Goal: Obtain resource: Download file/media

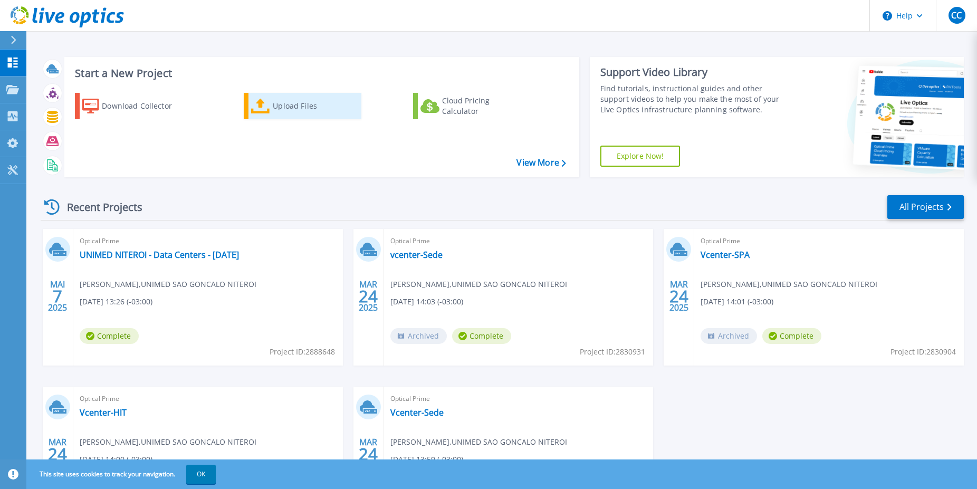
click at [289, 104] on div "Upload Files" at bounding box center [315, 105] width 84 height 21
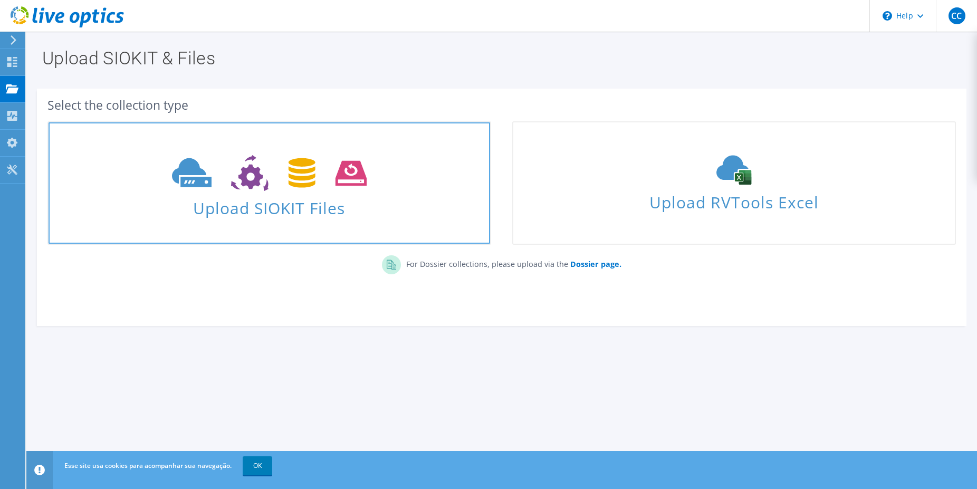
click at [313, 187] on icon at bounding box center [269, 173] width 195 height 36
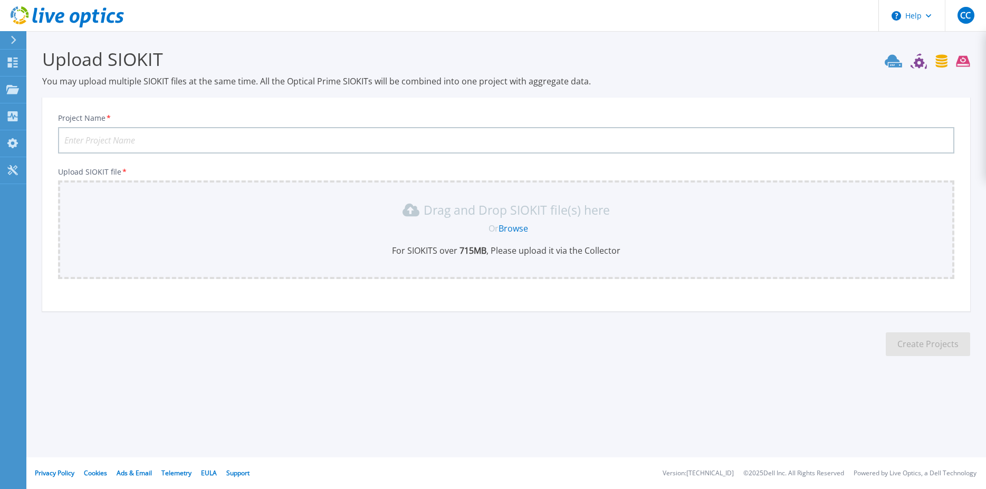
click at [262, 245] on p "For SIOKITS over 715 MB , Please upload it via the Collector" at bounding box center [506, 251] width 884 height 12
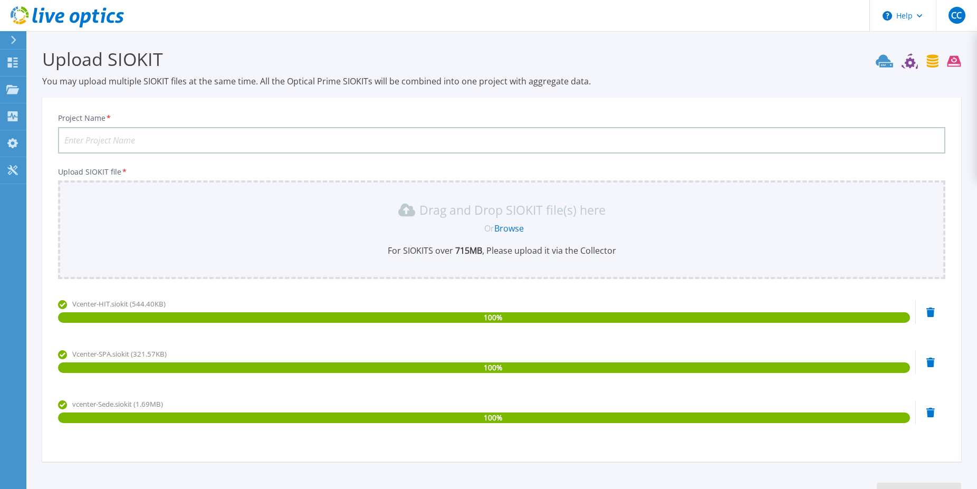
click at [931, 366] on icon at bounding box center [930, 362] width 8 height 9
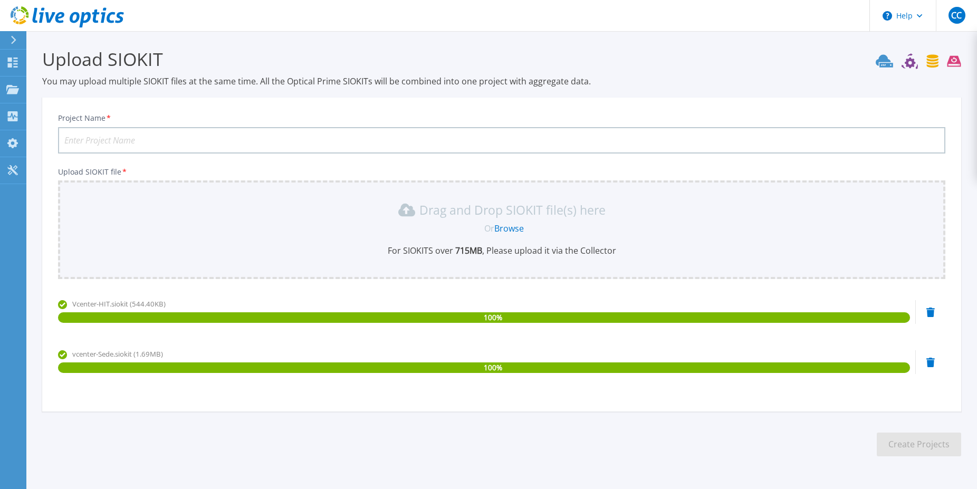
click at [930, 364] on icon at bounding box center [930, 362] width 8 height 9
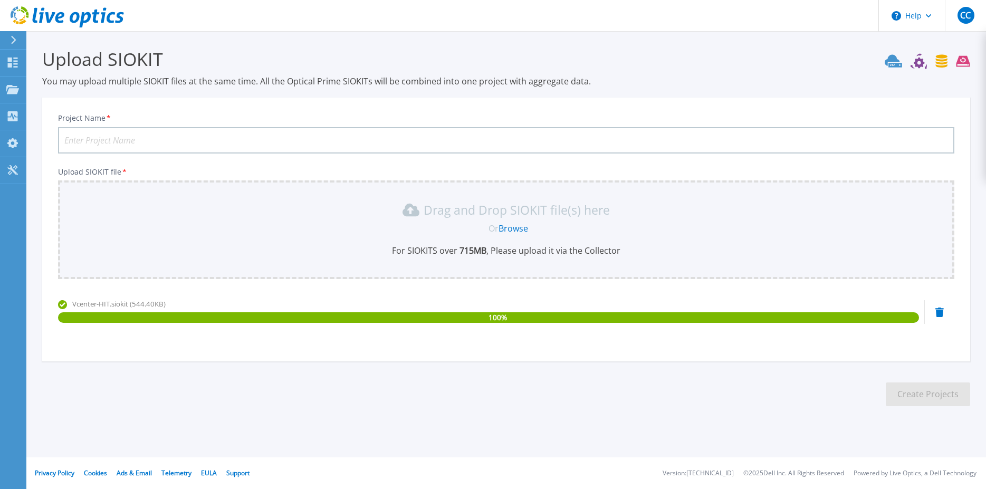
click at [629, 362] on section "Upload SIOKIT You may upload multiple SIOKIT files at the same time. All the Op…" at bounding box center [506, 230] width 960 height 399
click at [145, 143] on input "Project Name *" at bounding box center [506, 140] width 896 height 26
type input "HIT"
click at [908, 397] on button "Create Projects" at bounding box center [928, 394] width 84 height 24
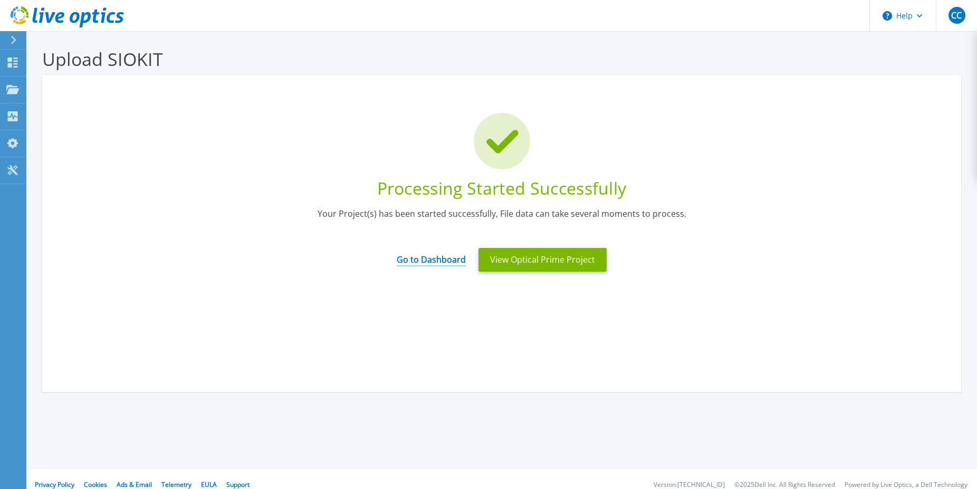
click at [416, 260] on link "Go to Dashboard" at bounding box center [431, 256] width 69 height 21
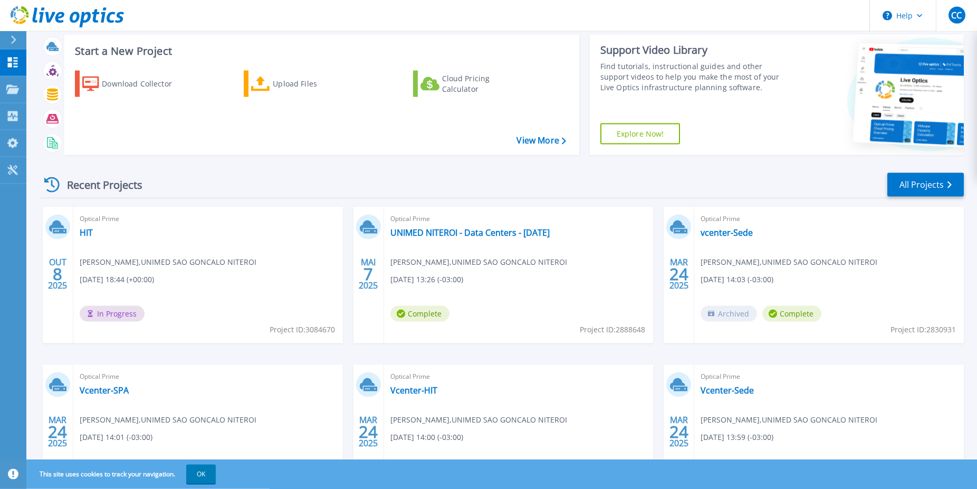
scroll to position [95, 0]
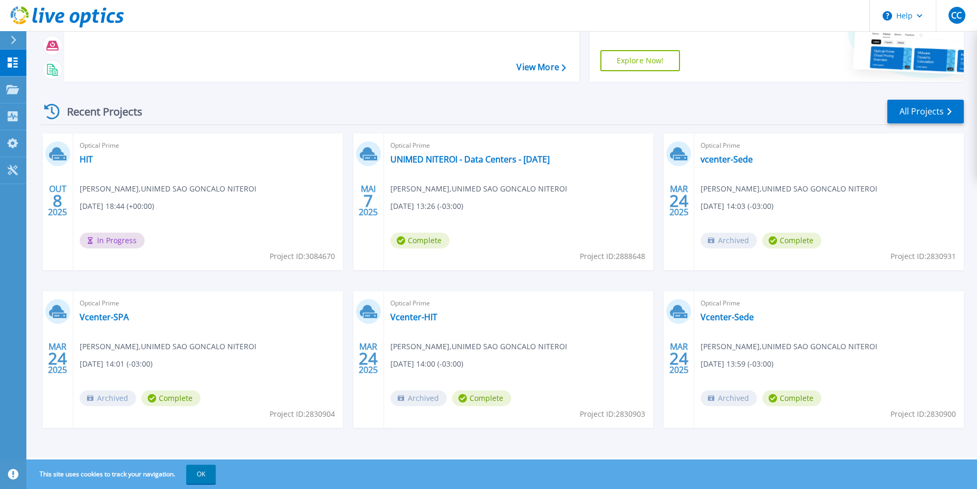
click at [442, 246] on span "Complete" at bounding box center [419, 241] width 59 height 16
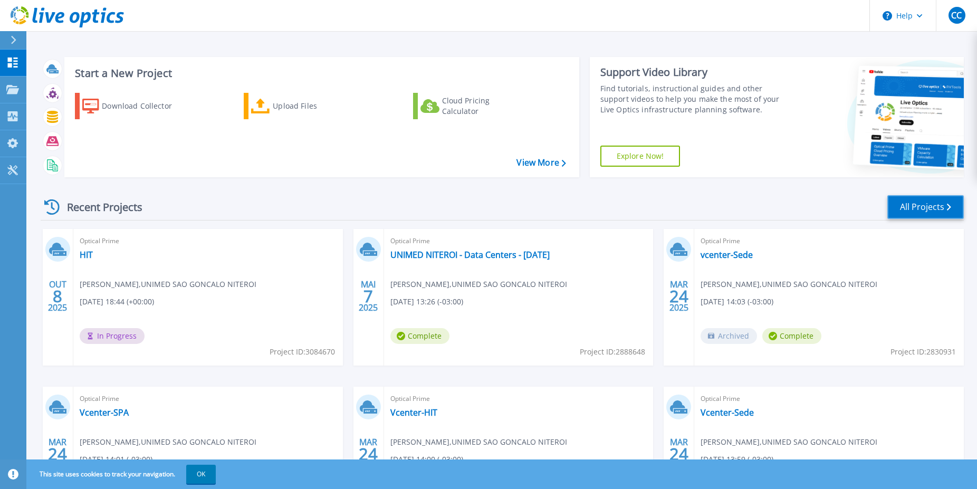
click at [936, 206] on link "All Projects" at bounding box center [925, 207] width 76 height 24
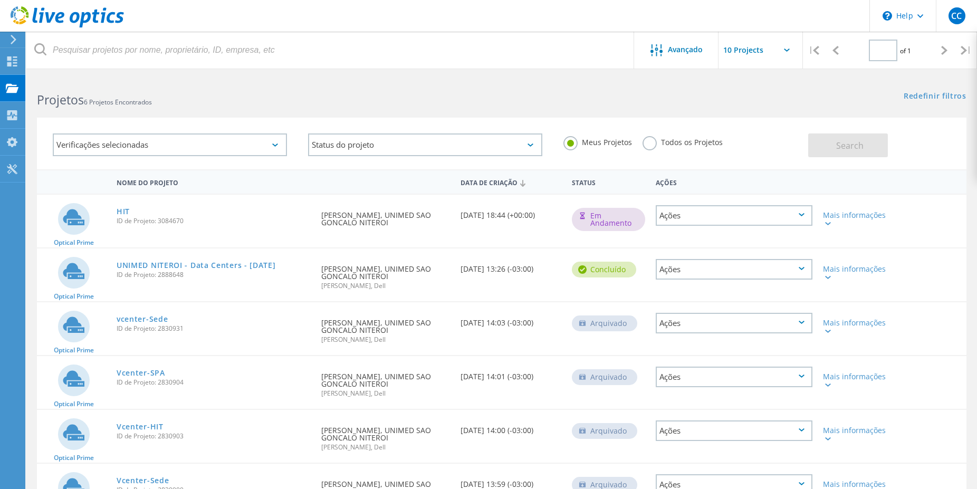
type input "1"
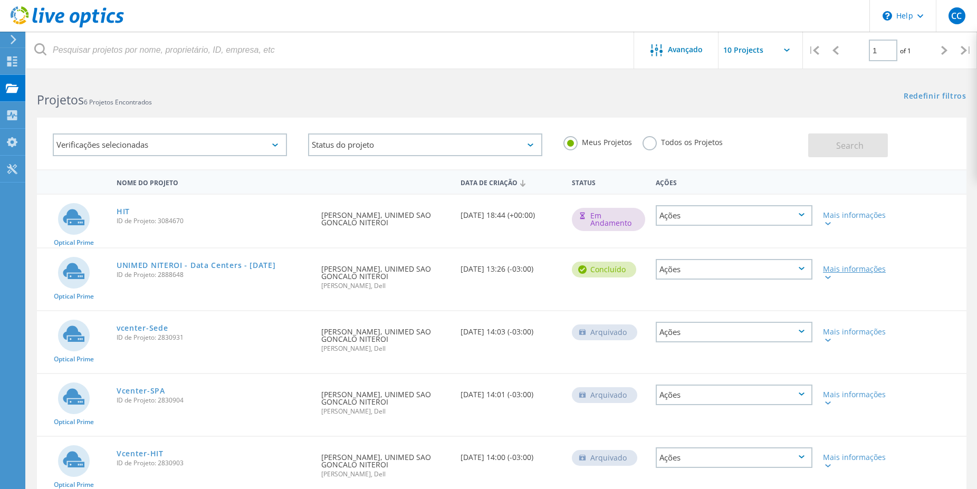
click at [829, 277] on icon at bounding box center [828, 277] width 6 height 3
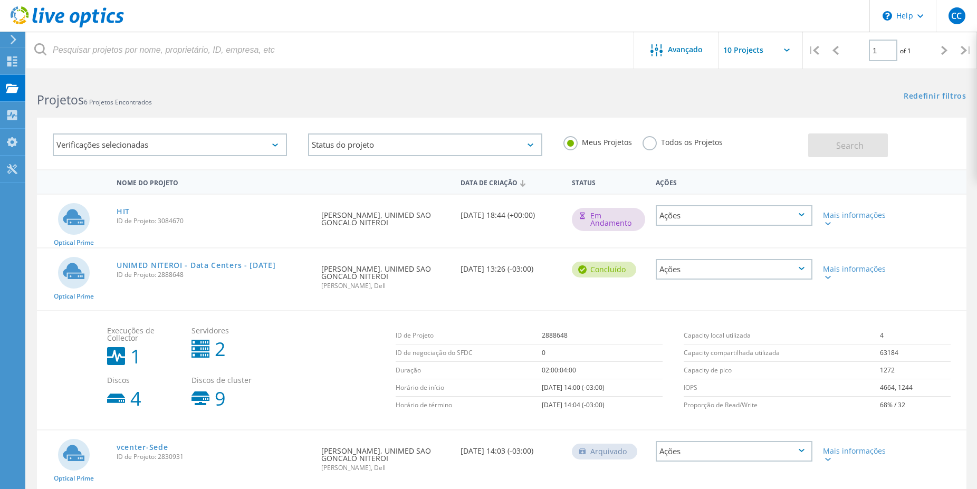
click at [801, 271] on div "Ações" at bounding box center [734, 269] width 157 height 21
click at [711, 258] on div "Detalhes do projeto" at bounding box center [734, 261] width 155 height 16
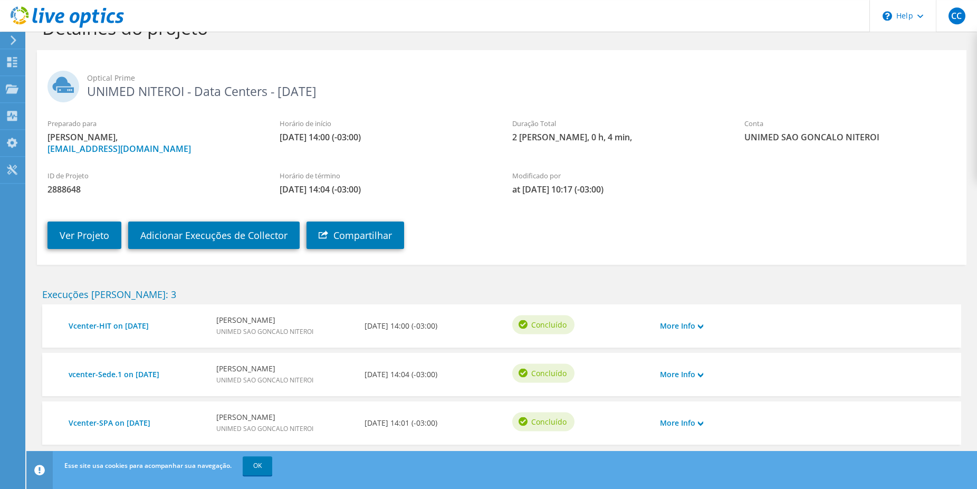
scroll to position [51, 0]
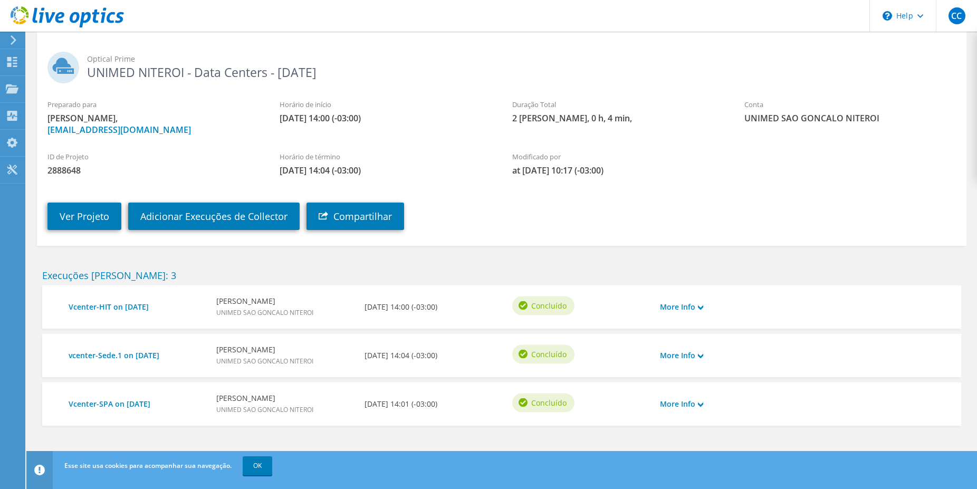
click at [705, 308] on div "More Info" at bounding box center [692, 307] width 74 height 22
click at [66, 221] on link "Ver Projeto" at bounding box center [84, 216] width 74 height 27
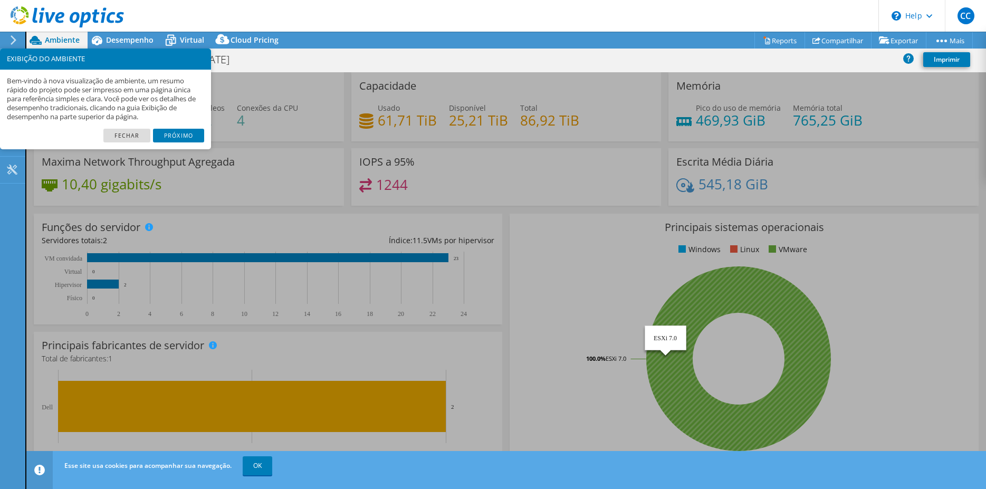
select select "SouthAmerica"
select select "USD"
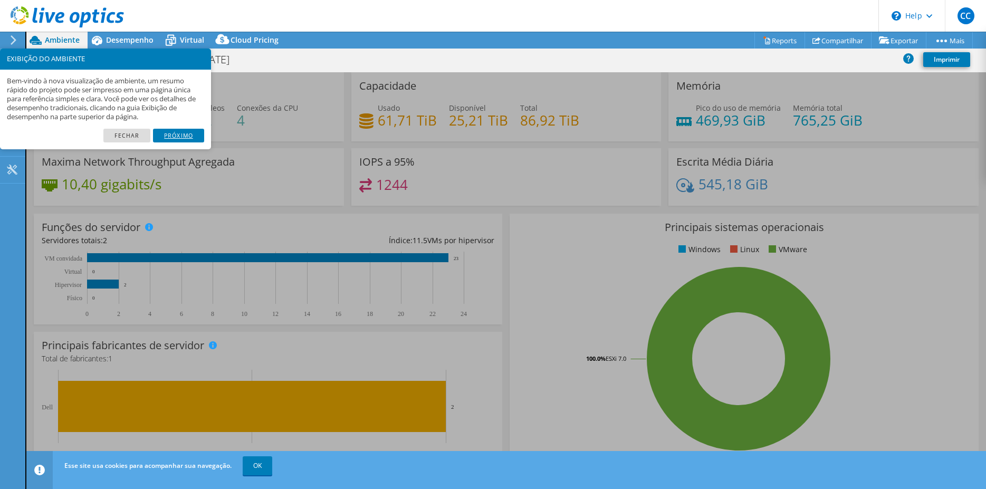
click at [174, 135] on link "Próximo" at bounding box center [178, 136] width 51 height 14
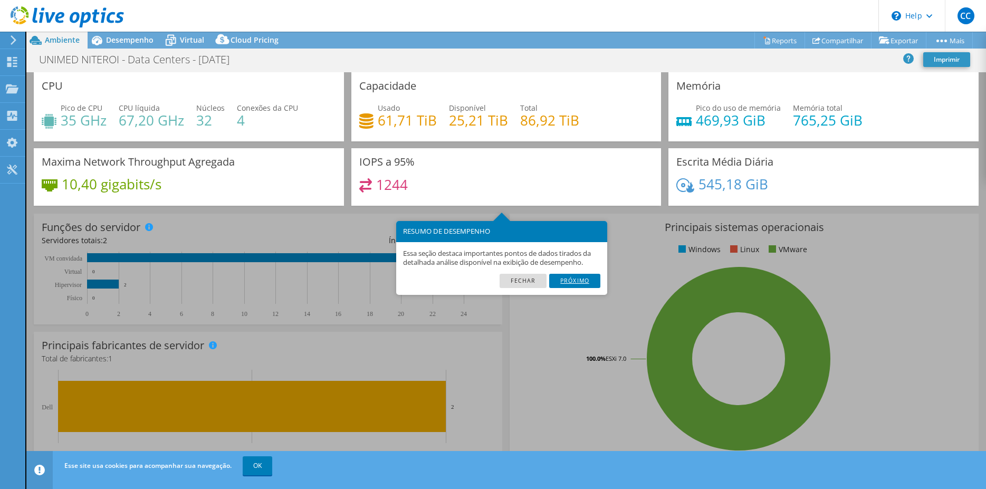
click at [586, 281] on link "Próximo" at bounding box center [574, 281] width 51 height 14
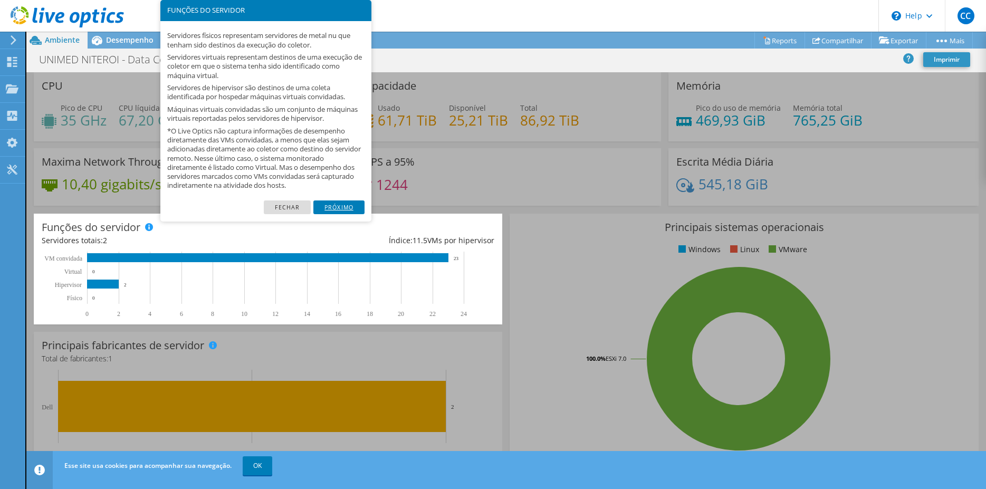
click at [338, 209] on link "Próximo" at bounding box center [338, 207] width 51 height 14
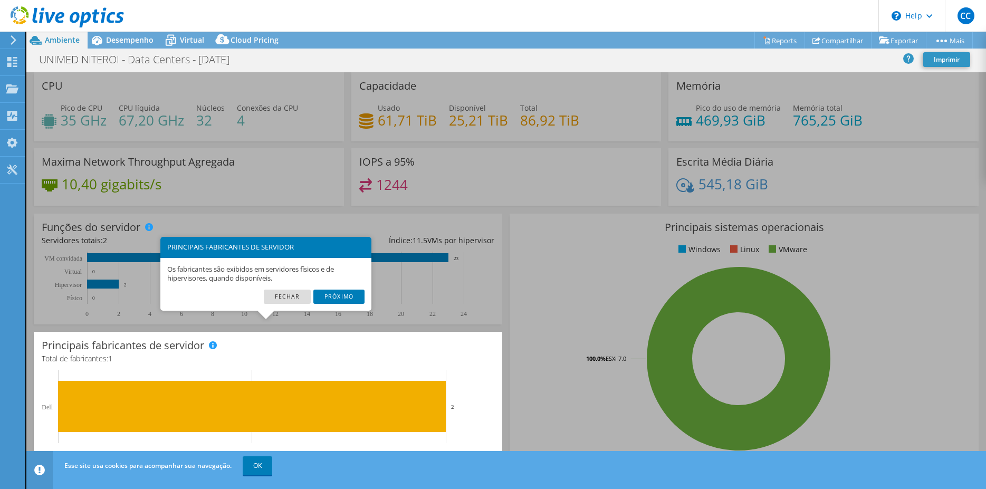
scroll to position [215, 0]
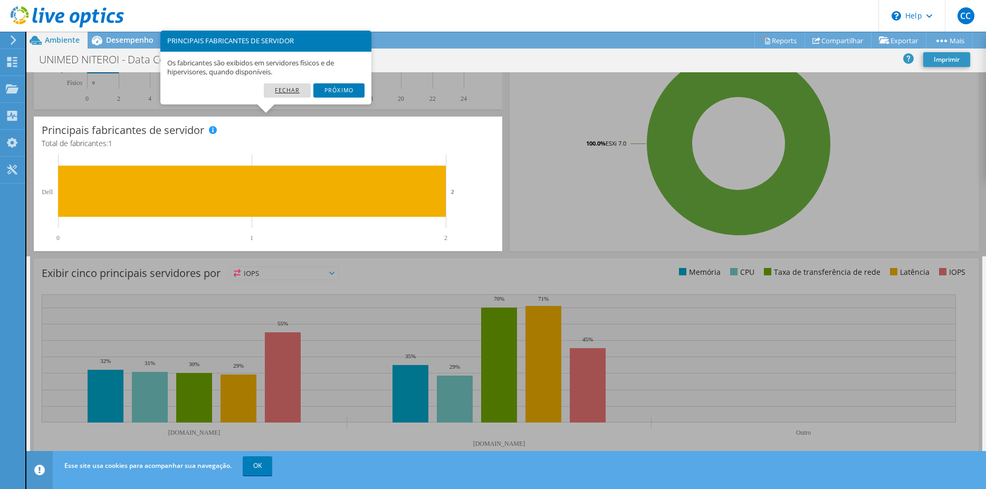
click at [291, 89] on link "Fechar" at bounding box center [287, 90] width 47 height 14
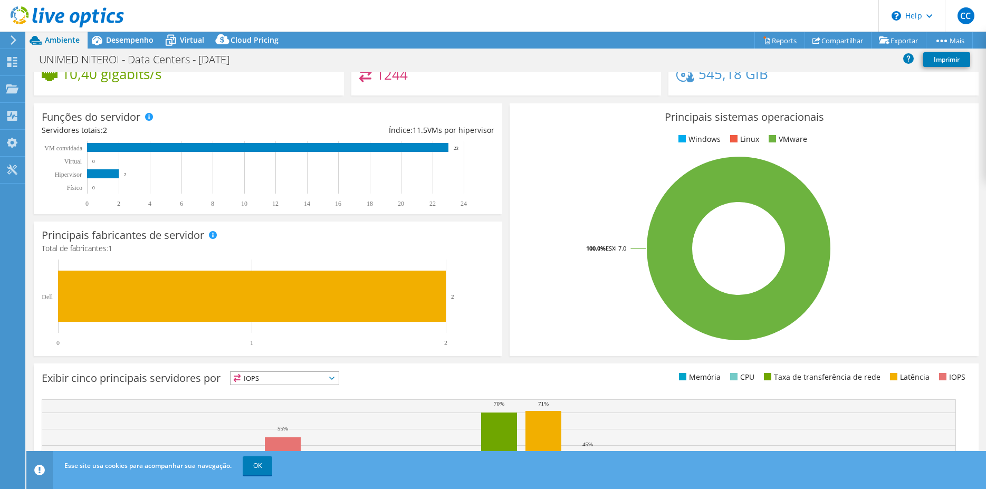
scroll to position [0, 0]
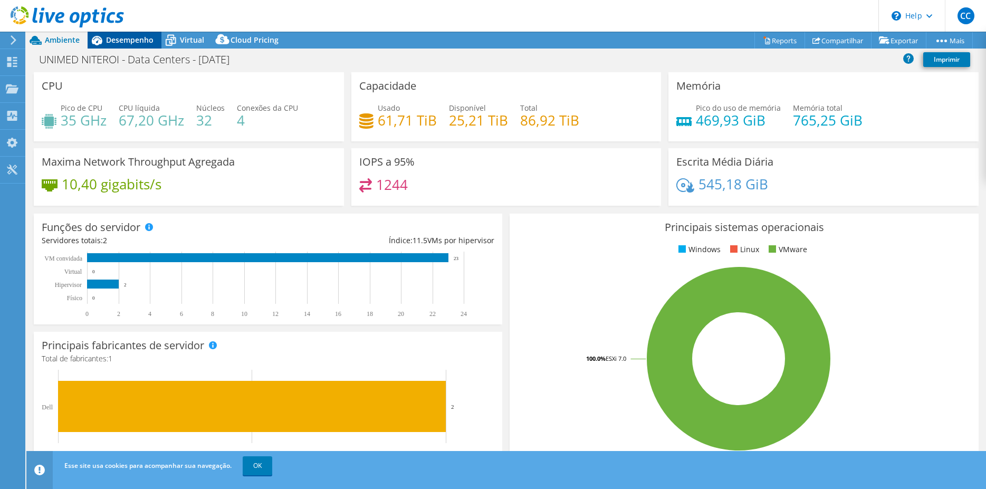
click at [125, 44] on span "Desempenho" at bounding box center [129, 40] width 47 height 10
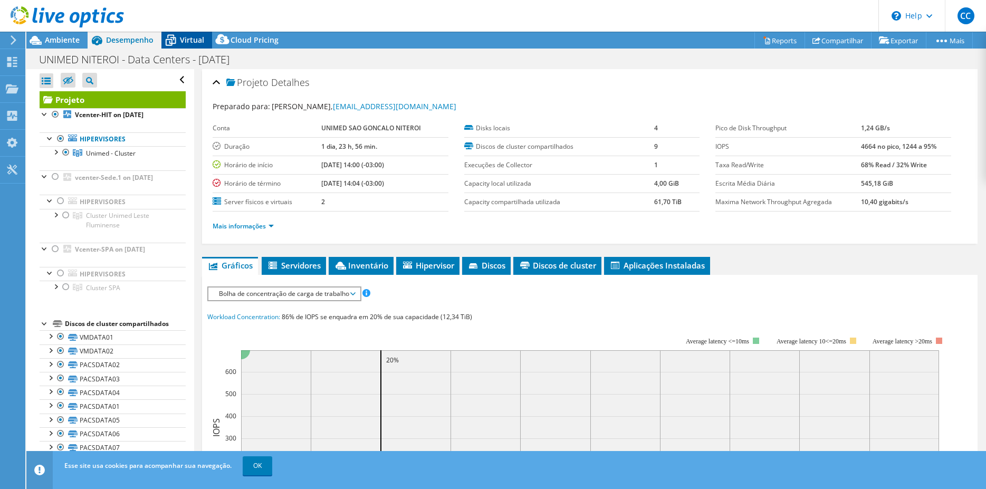
click at [184, 37] on span "Virtual" at bounding box center [192, 40] width 24 height 10
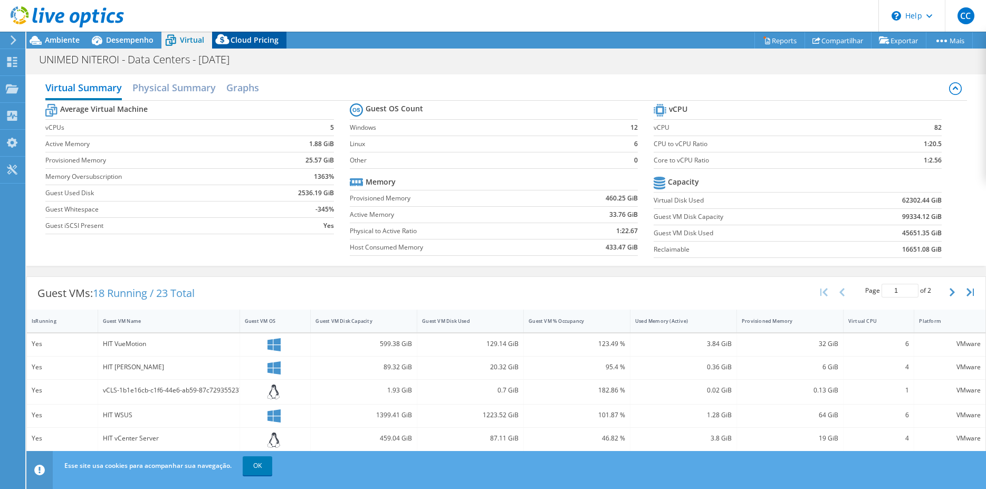
click at [249, 44] on span "Cloud Pricing" at bounding box center [255, 40] width 48 height 10
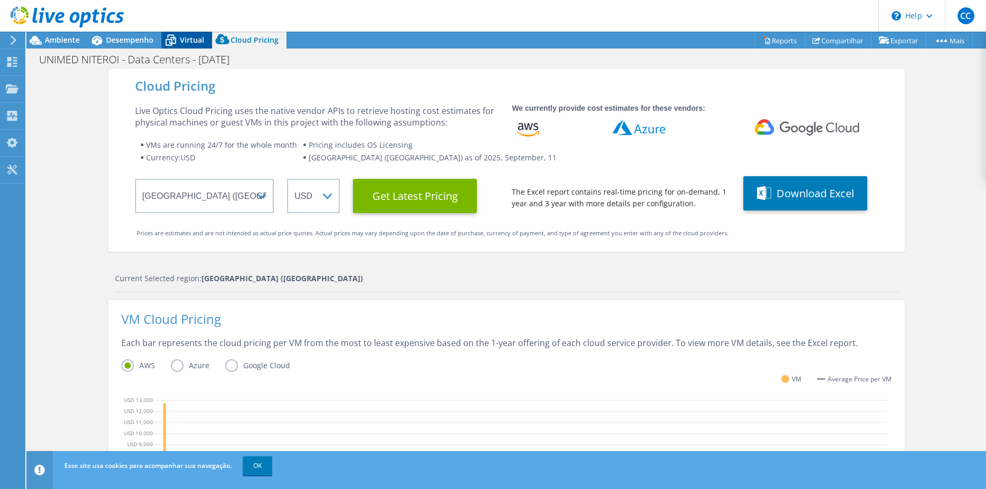
click at [185, 37] on span "Virtual" at bounding box center [192, 40] width 24 height 10
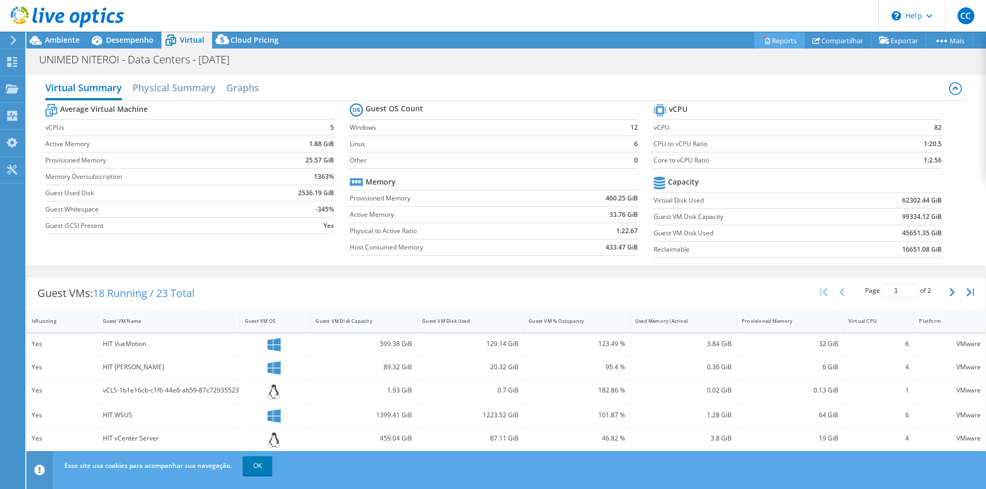
click at [771, 40] on link "Reports" at bounding box center [779, 40] width 51 height 16
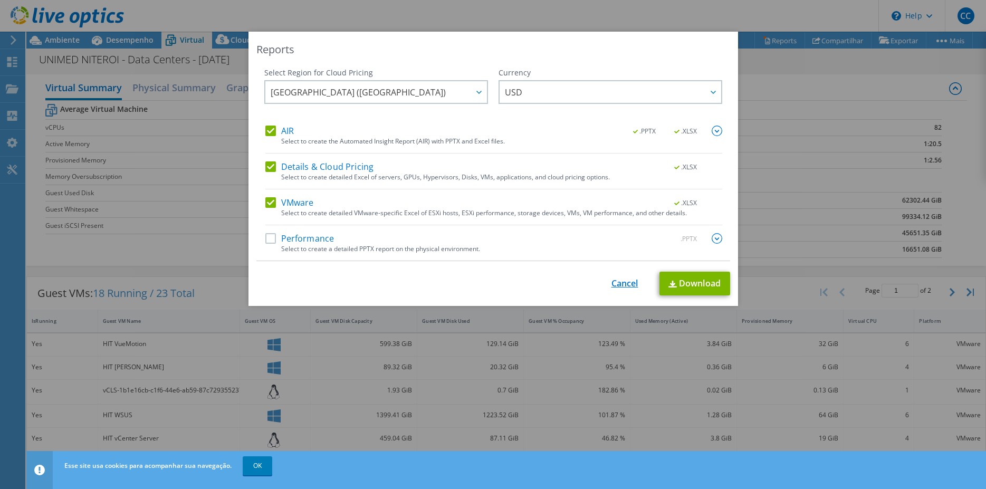
click at [620, 286] on link "Cancel" at bounding box center [624, 284] width 27 height 10
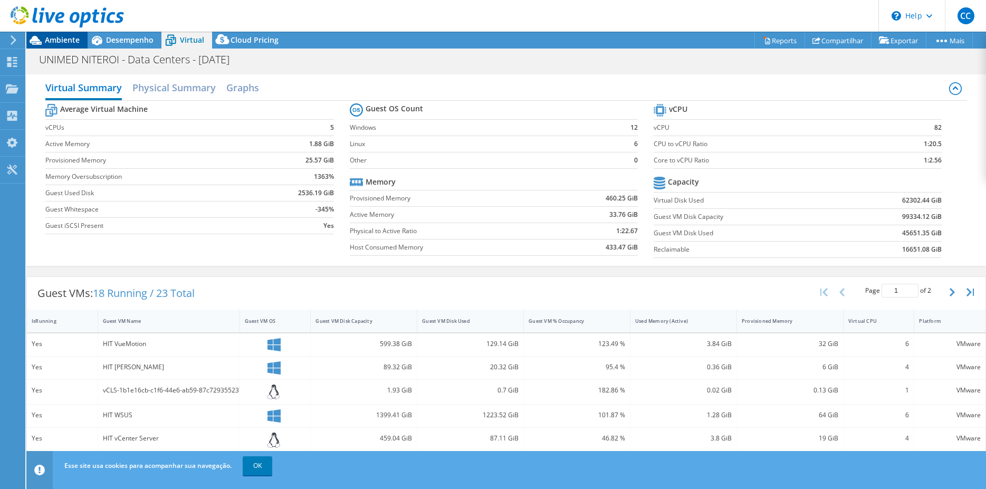
click at [54, 43] on span "Ambiente" at bounding box center [62, 40] width 35 height 10
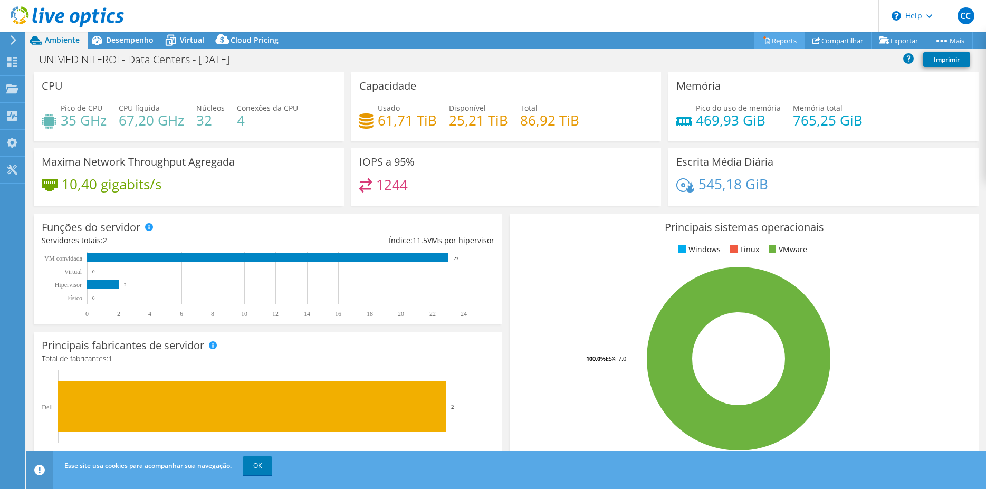
click at [776, 45] on link "Reports" at bounding box center [779, 40] width 51 height 16
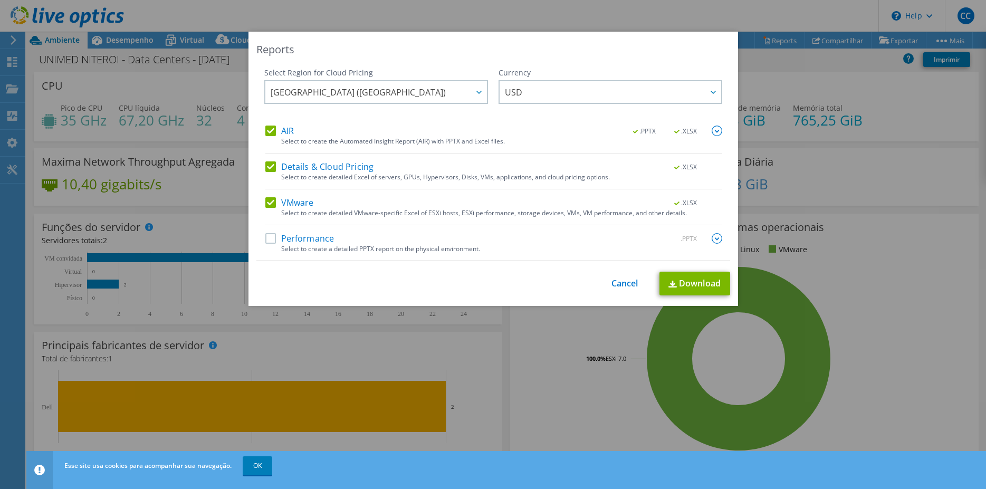
click at [266, 236] on label "Performance" at bounding box center [299, 238] width 69 height 11
click at [0, 0] on input "Performance" at bounding box center [0, 0] width 0 height 0
click at [260, 162] on div "Select Region for Cloud Pricing Asia Pacific (Hong Kong) Asia Pacific (Mumbai) …" at bounding box center [493, 165] width 474 height 194
click at [270, 168] on label "Details & Cloud Pricing" at bounding box center [319, 166] width 109 height 11
click at [0, 0] on input "Details & Cloud Pricing" at bounding box center [0, 0] width 0 height 0
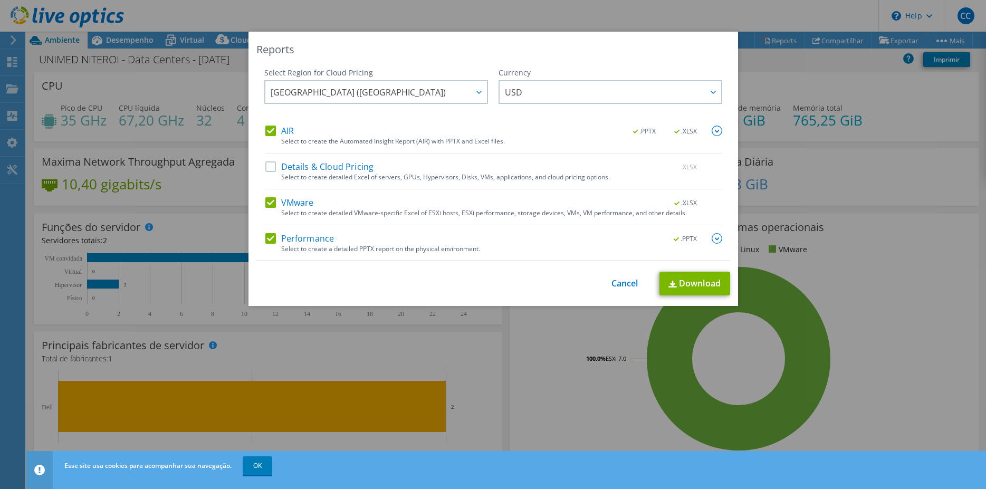
click at [266, 131] on label "AIR" at bounding box center [279, 131] width 28 height 11
click at [0, 0] on input "AIR" at bounding box center [0, 0] width 0 height 0
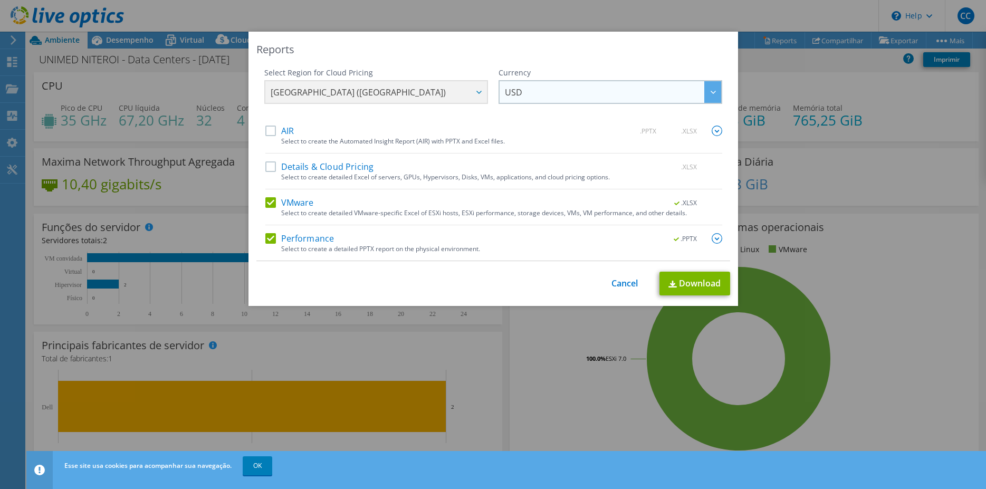
click at [696, 96] on span "USD" at bounding box center [613, 92] width 216 height 22
click at [817, 108] on div "Reports Select Region for Cloud Pricing Asia Pacific (Hong Kong) Asia Pacific (…" at bounding box center [493, 245] width 986 height 426
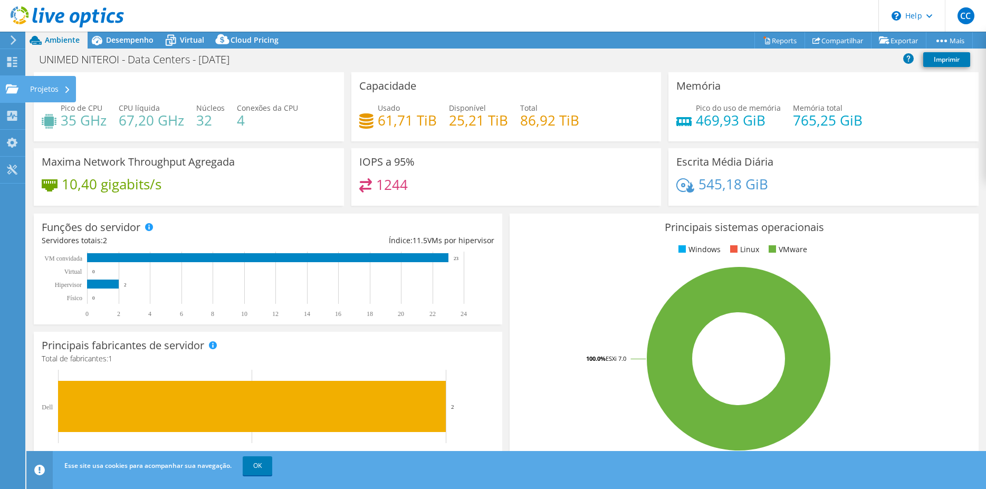
click at [53, 86] on div "Projetos" at bounding box center [50, 89] width 51 height 26
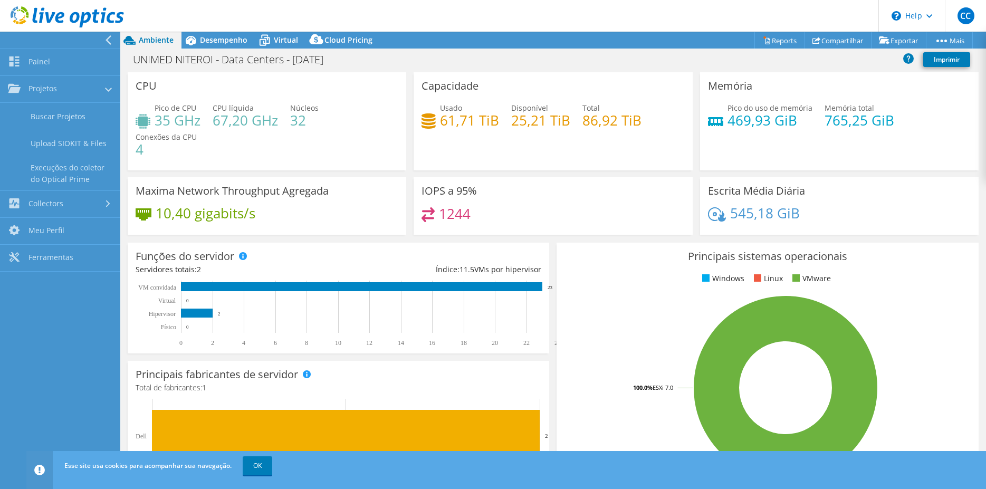
click at [832, 159] on div "Memória Pico do uso de memória 469,93 GiB Memória total 765,25 GiB" at bounding box center [839, 121] width 279 height 98
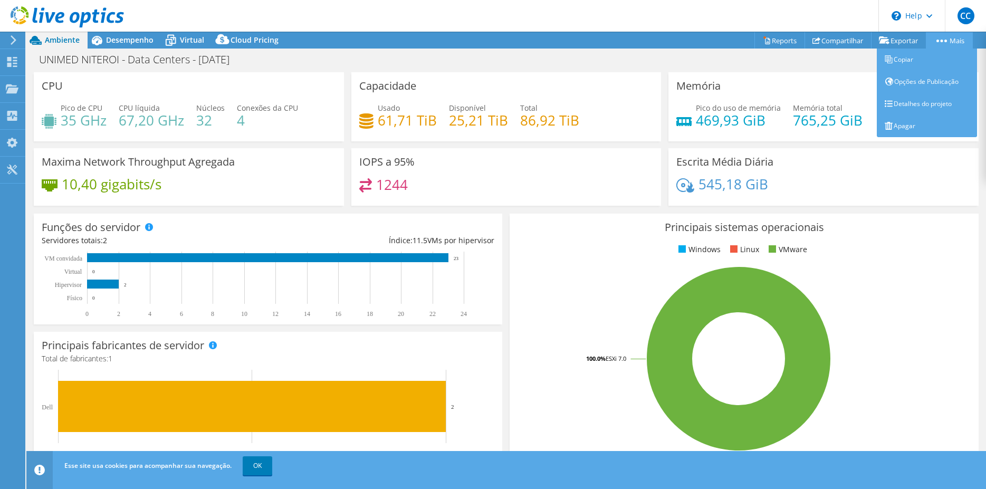
click at [959, 42] on link "Mais" at bounding box center [949, 40] width 47 height 16
click at [926, 85] on link "Opções de Publicação" at bounding box center [927, 82] width 100 height 22
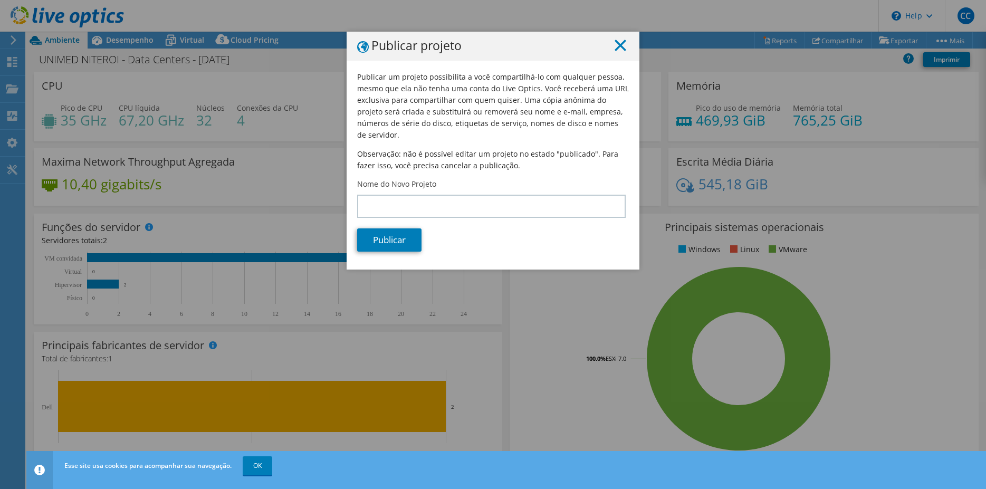
click at [615, 45] on icon at bounding box center [621, 46] width 12 height 12
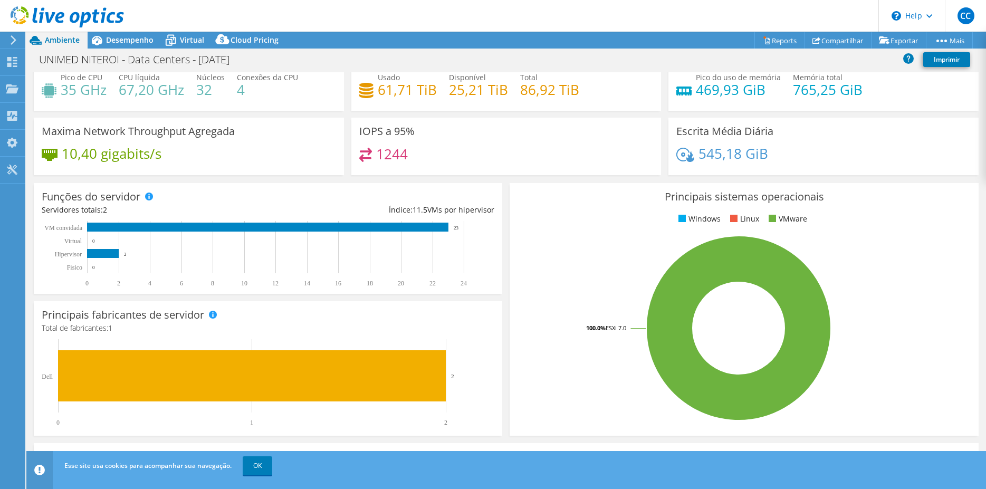
scroll to position [215, 0]
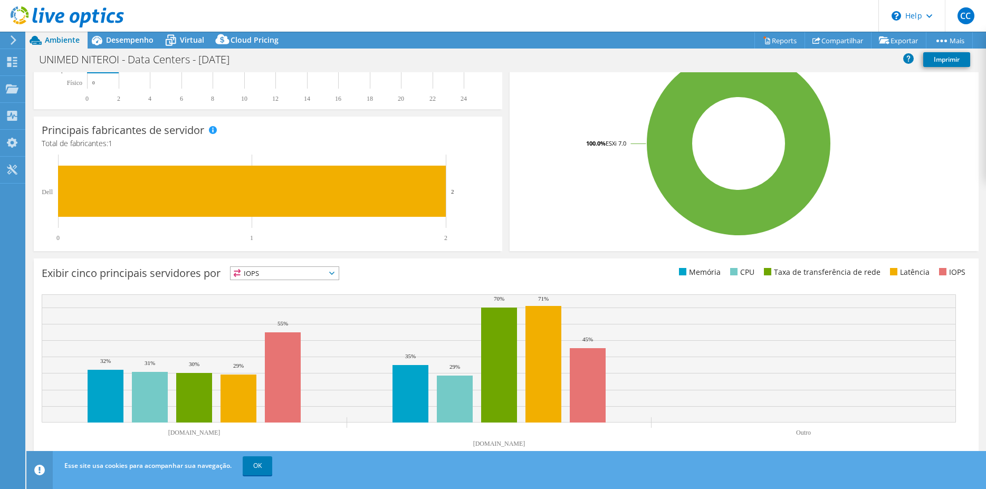
click at [238, 465] on div "Esse site usa cookies para acompanhar sua navegação. OK" at bounding box center [526, 466] width 928 height 30
click at [249, 465] on link "OK" at bounding box center [258, 465] width 30 height 19
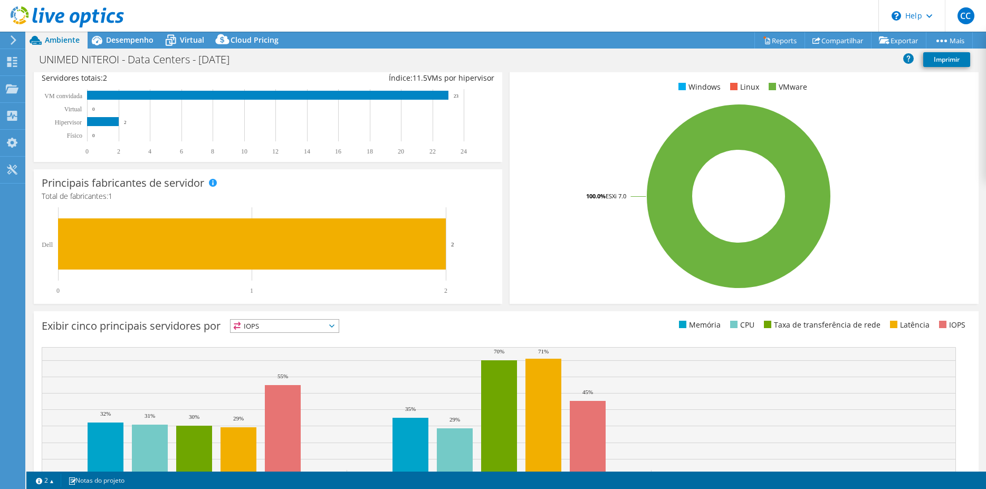
scroll to position [0, 0]
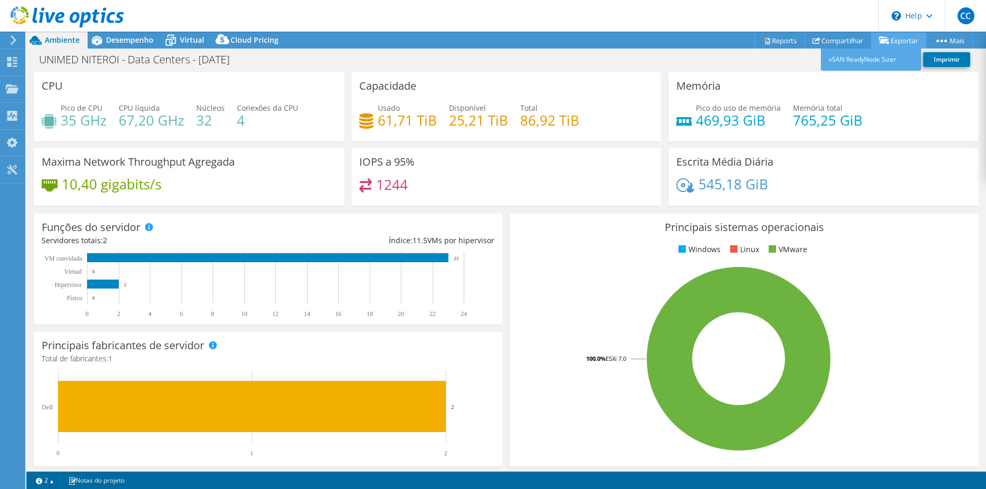
click at [892, 37] on link "Exportar" at bounding box center [898, 40] width 55 height 16
click at [874, 62] on link "vSAN ReadyNode Sizer" at bounding box center [871, 60] width 100 height 22
click at [137, 45] on span "Desempenho" at bounding box center [129, 40] width 47 height 10
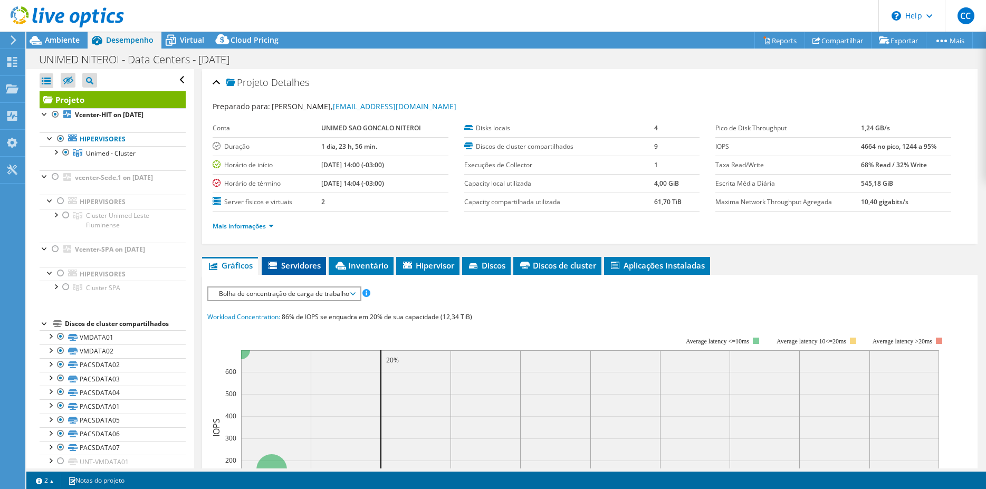
click at [283, 266] on span "Servidores" at bounding box center [294, 265] width 54 height 11
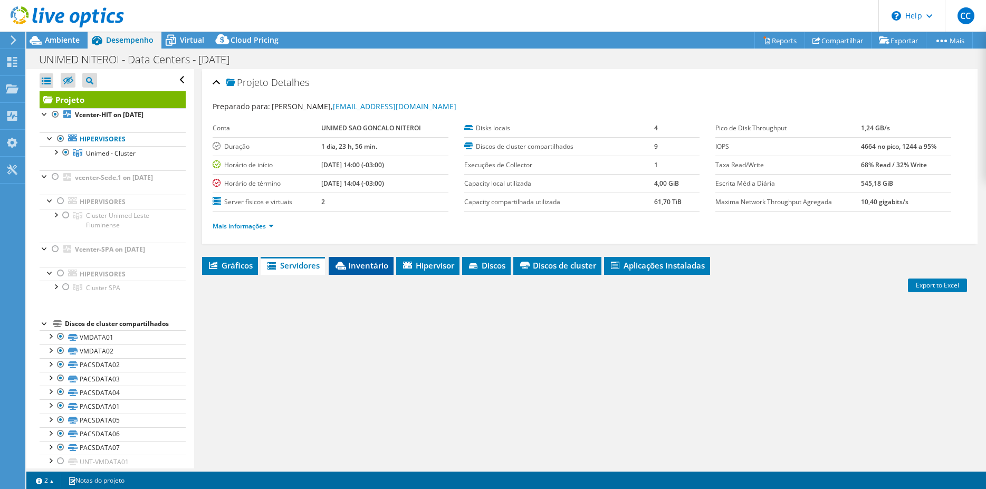
scroll to position [70, 0]
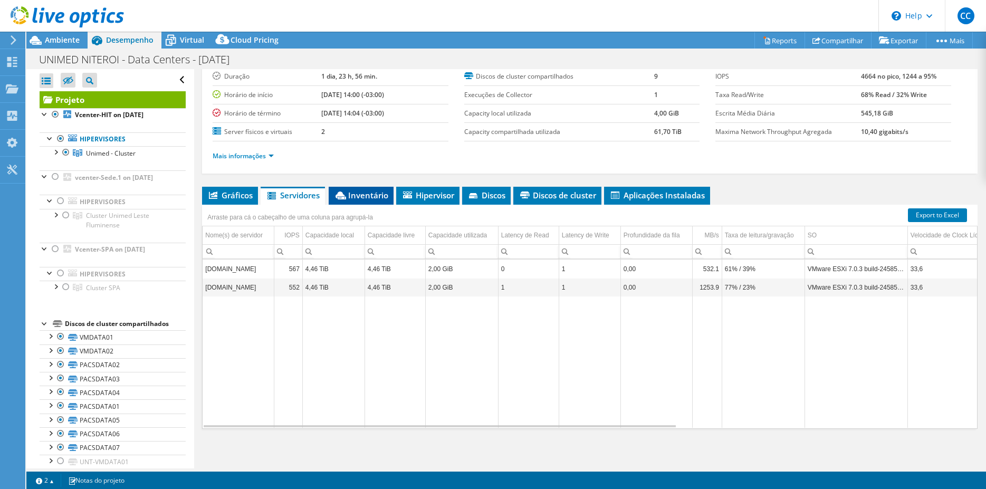
click at [370, 196] on span "Inventário" at bounding box center [361, 195] width 54 height 11
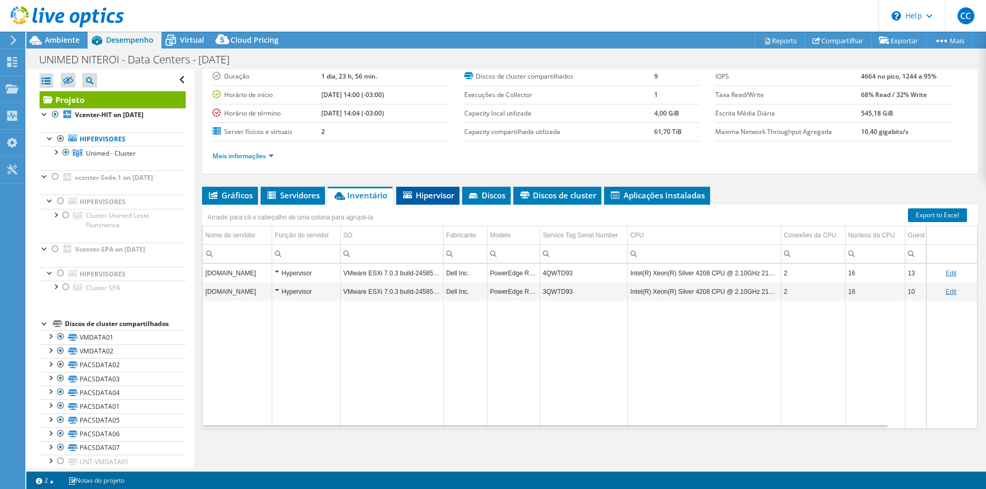
click at [444, 195] on span "Hipervisor" at bounding box center [427, 195] width 53 height 11
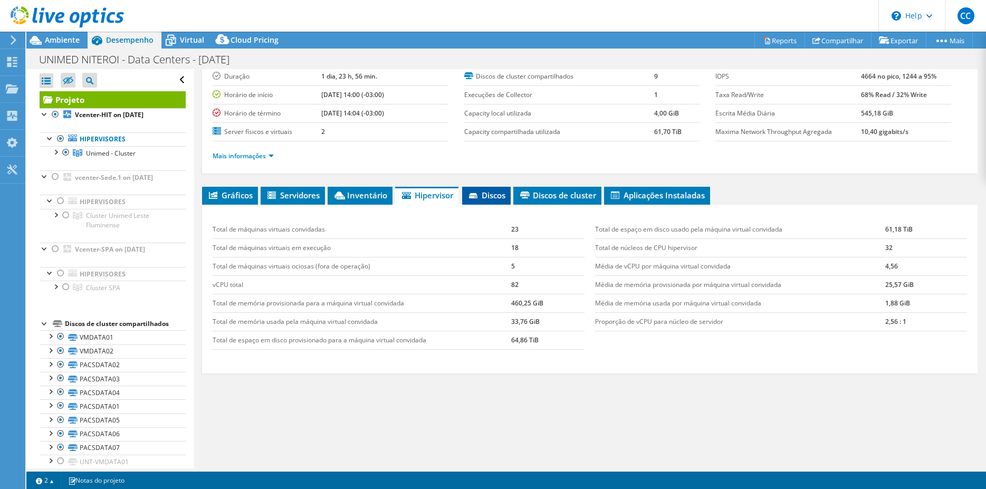
click at [493, 195] on span "Discos" at bounding box center [486, 195] width 38 height 11
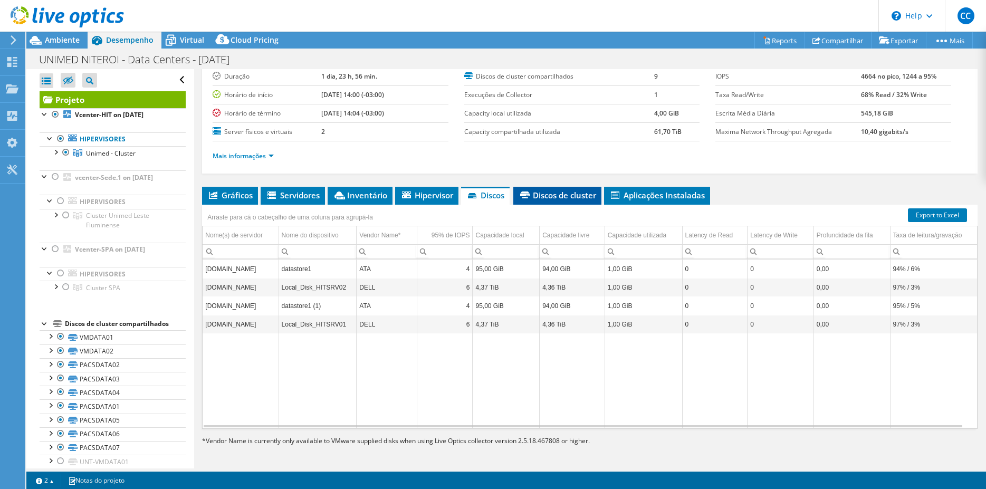
click at [575, 194] on span "Discos de cluster" at bounding box center [558, 195] width 78 height 11
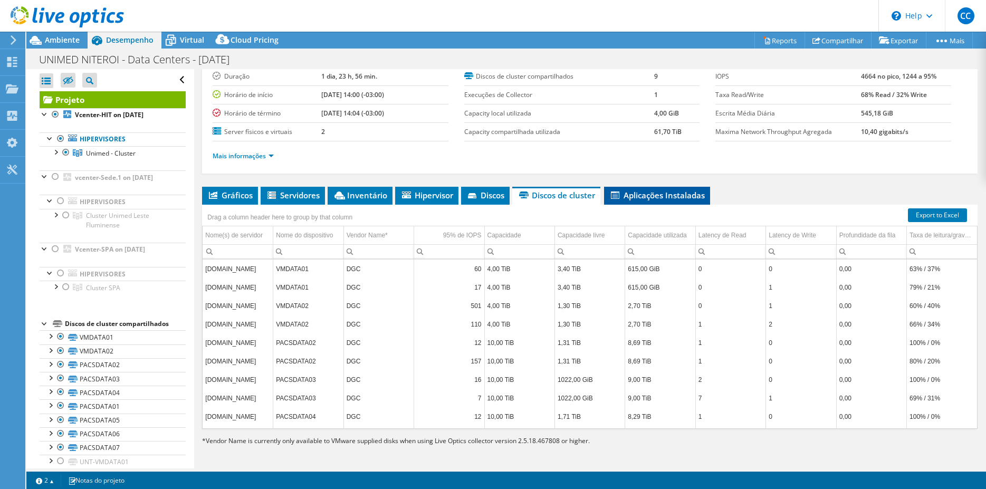
click at [662, 196] on span "Aplicações Instaladas" at bounding box center [656, 195] width 95 height 11
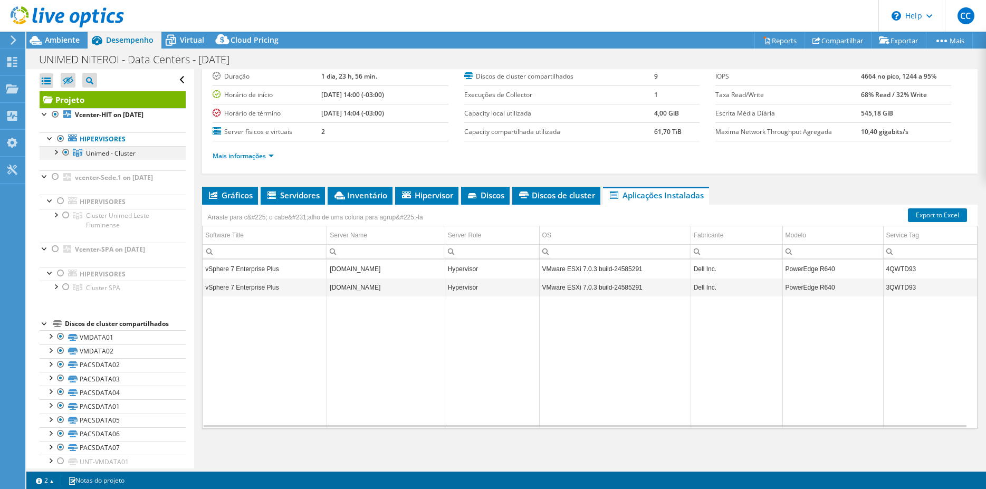
click at [59, 154] on div at bounding box center [55, 151] width 11 height 11
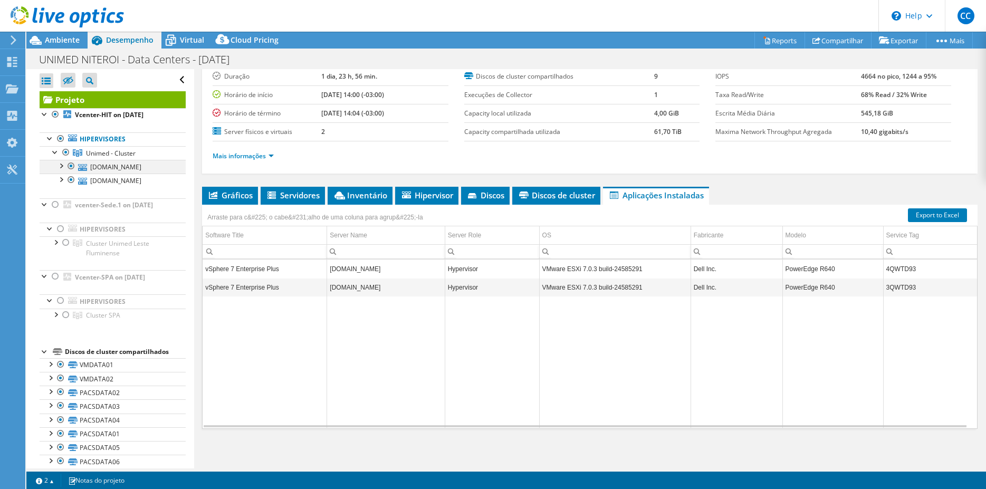
click at [61, 168] on div at bounding box center [60, 165] width 11 height 11
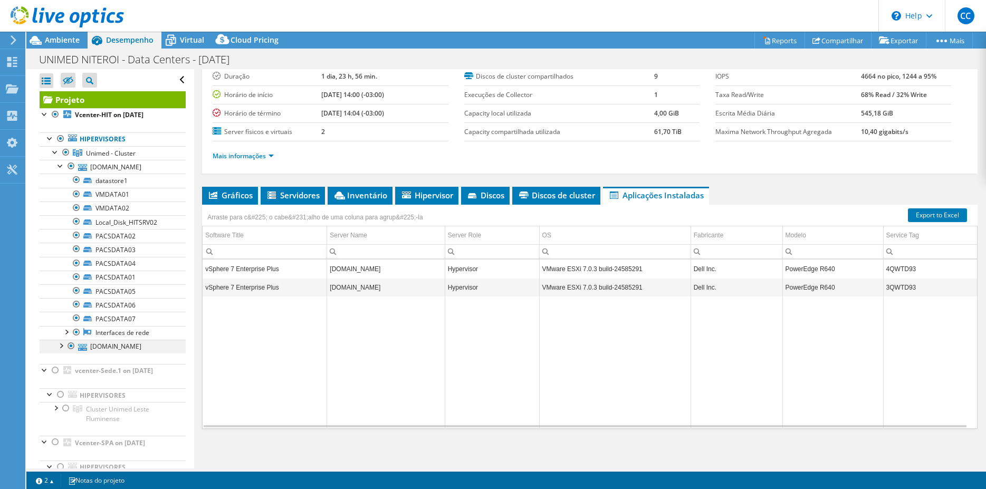
click at [62, 348] on div at bounding box center [60, 345] width 11 height 11
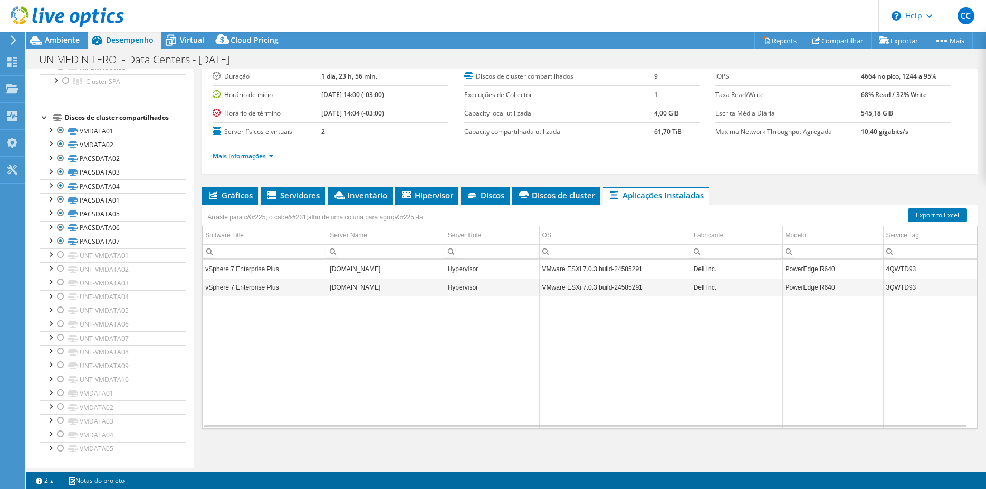
scroll to position [0, 0]
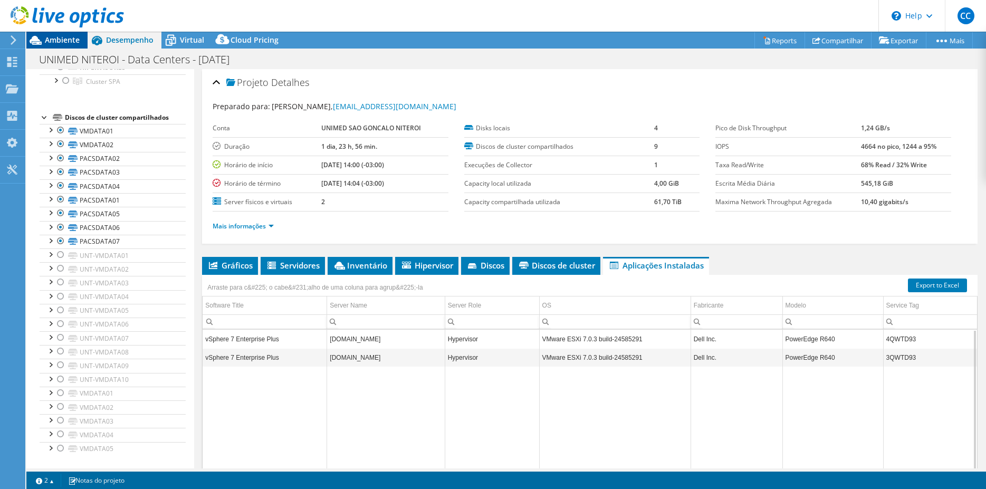
click at [54, 40] on span "Ambiente" at bounding box center [62, 40] width 35 height 10
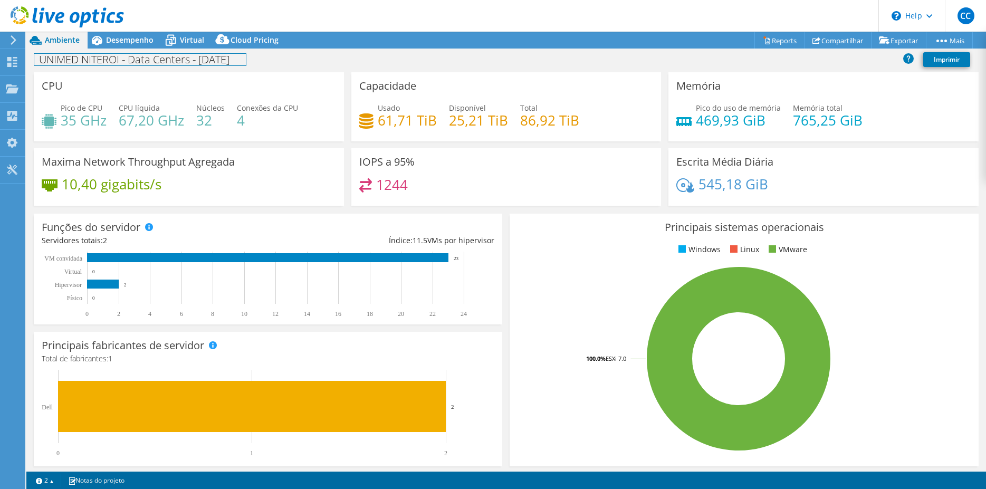
click at [109, 63] on h1 "UNIMED NITEROI - Data Centers - [DATE]" at bounding box center [140, 60] width 212 height 12
click at [246, 59] on h1 "UNIMED NITEROI - Data Centers - [DATE]" at bounding box center [140, 60] width 212 height 12
click at [352, 59] on div "UNIMED NITEROI - Data Centers - Mar2025 Imprimir" at bounding box center [506, 60] width 960 height 20
click at [12, 42] on icon at bounding box center [13, 39] width 8 height 9
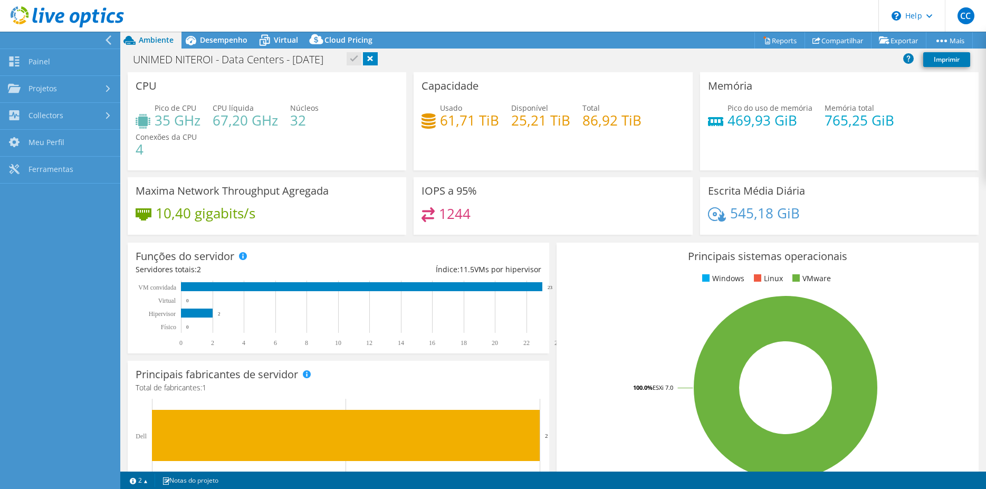
scroll to position [566, 0]
click at [108, 119] on link "Collectors" at bounding box center [60, 116] width 120 height 27
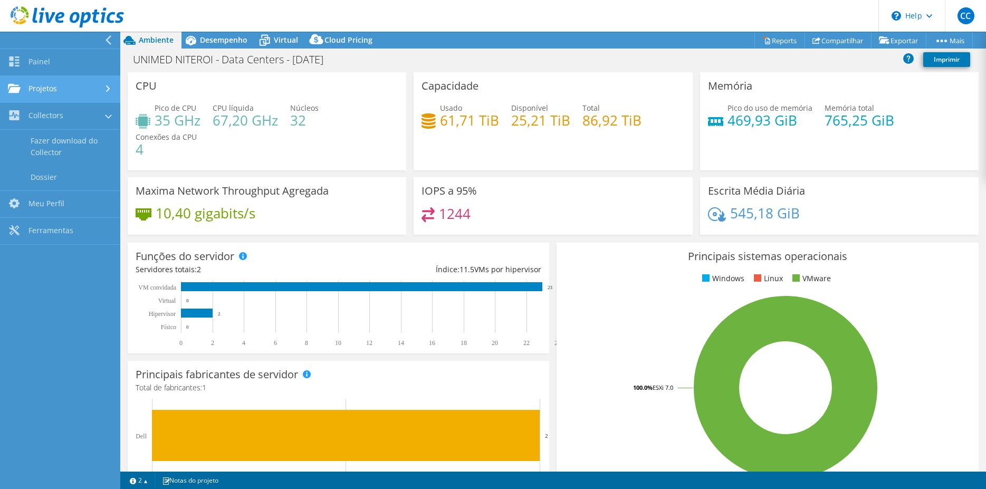
click at [112, 89] on div at bounding box center [109, 88] width 12 height 7
click at [620, 299] on rect at bounding box center [785, 387] width 443 height 185
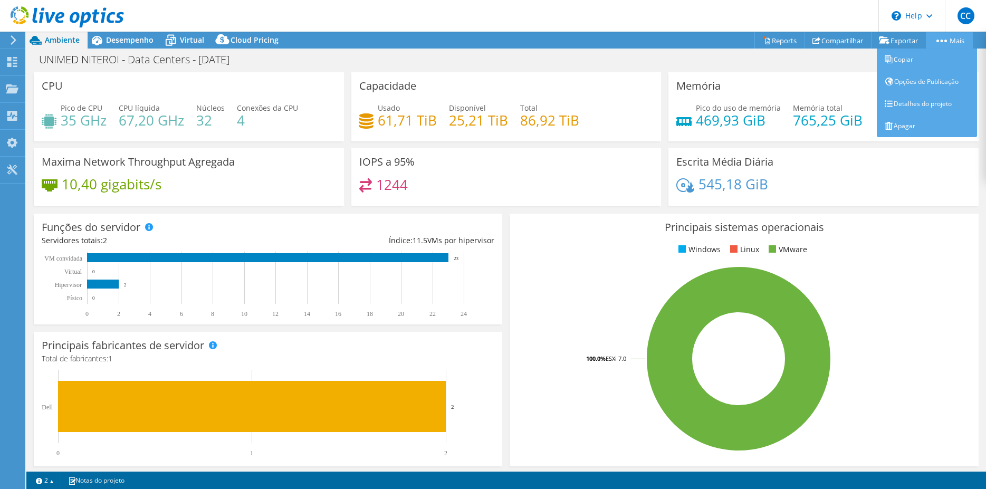
click at [949, 37] on link "Mais" at bounding box center [949, 40] width 47 height 16
click at [921, 60] on link "Copiar" at bounding box center [927, 60] width 100 height 22
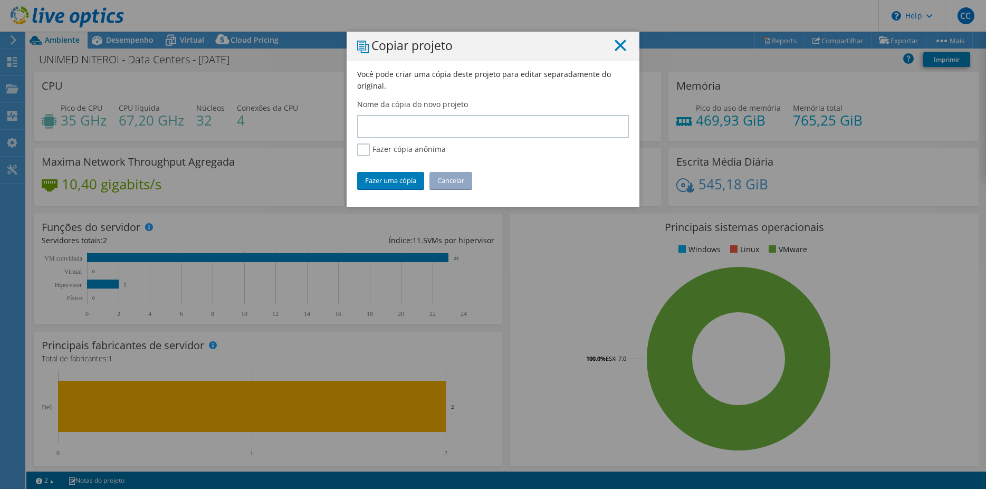
click at [616, 47] on icon at bounding box center [621, 46] width 12 height 12
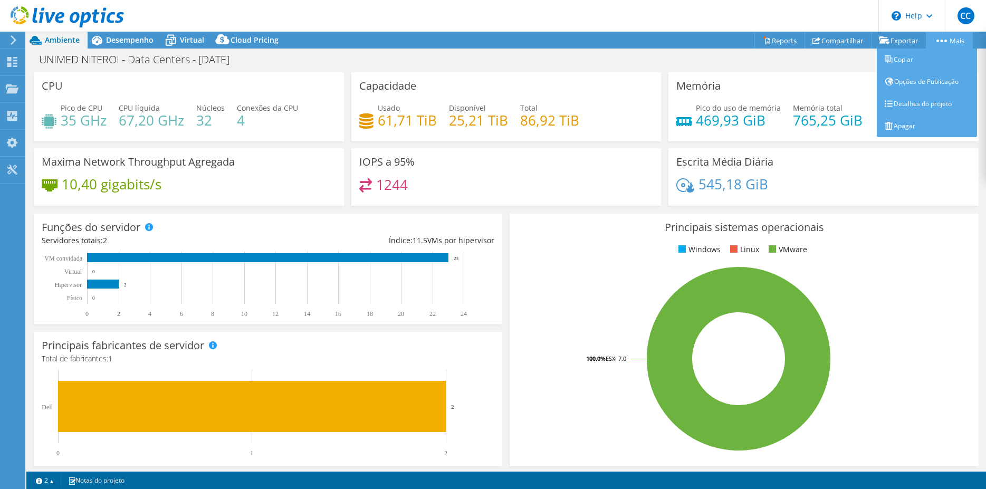
click at [948, 42] on link "Mais" at bounding box center [949, 40] width 47 height 16
click at [922, 104] on link "Detalhes do projeto" at bounding box center [927, 104] width 100 height 22
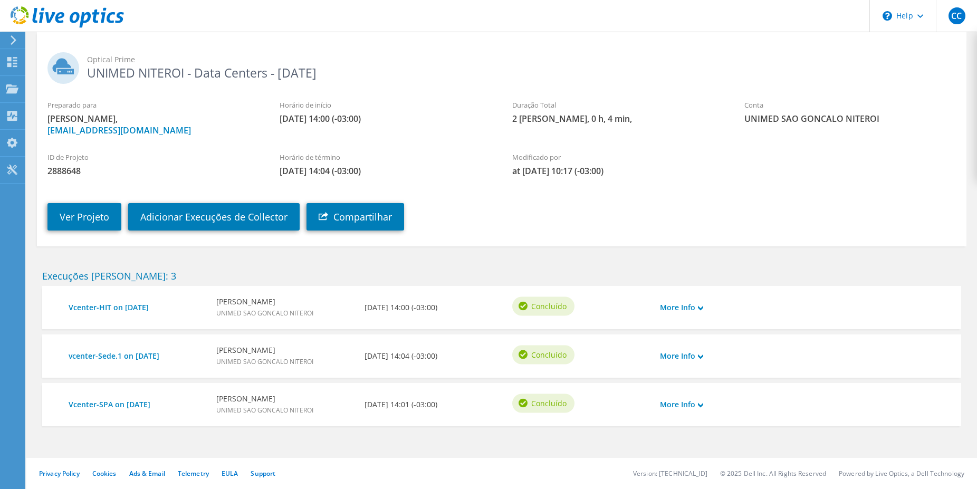
scroll to position [51, 0]
click at [697, 360] on link "More Info" at bounding box center [681, 356] width 43 height 12
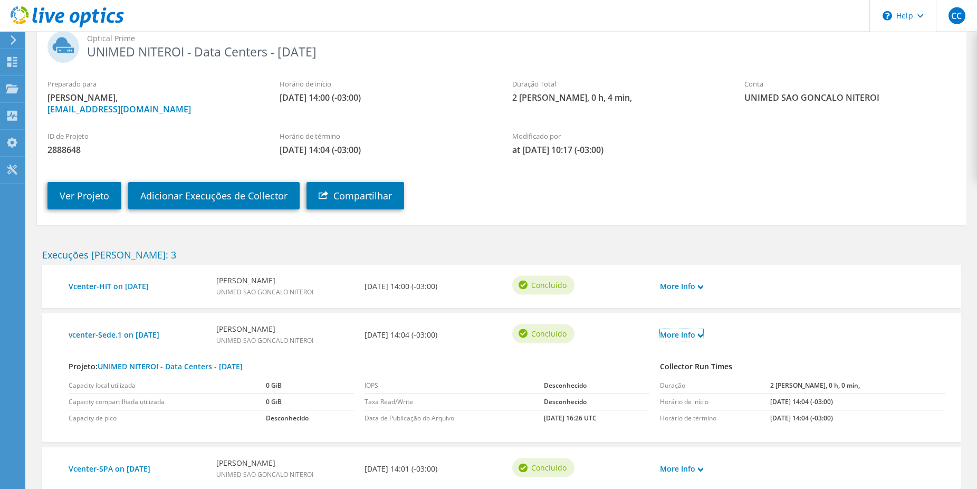
scroll to position [137, 0]
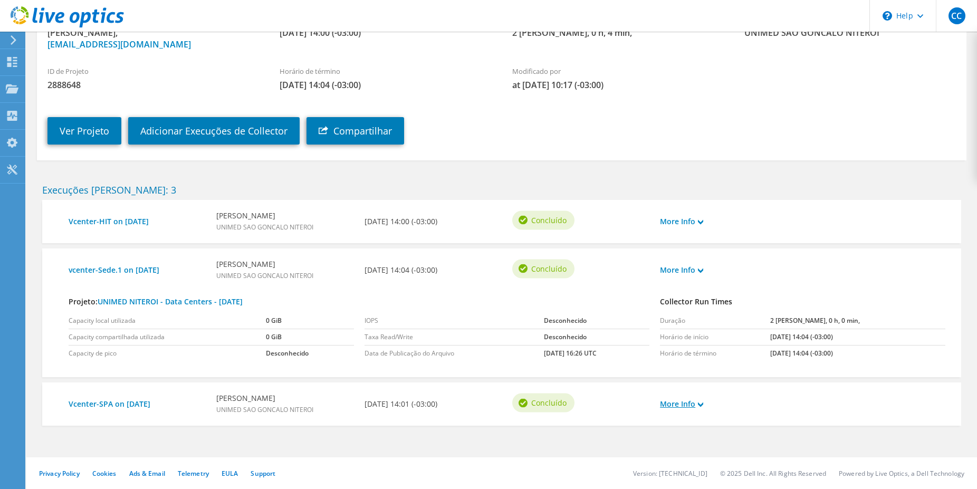
click at [701, 404] on use at bounding box center [700, 405] width 5 height 5
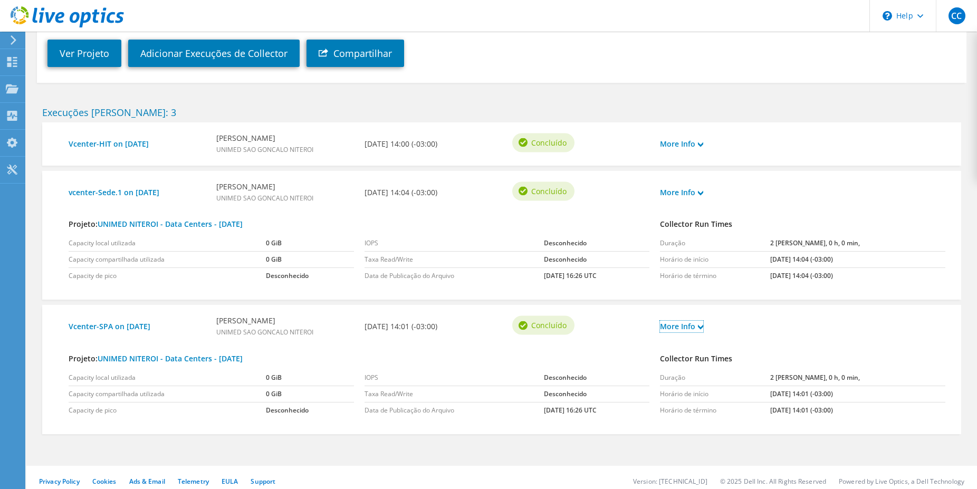
scroll to position [223, 0]
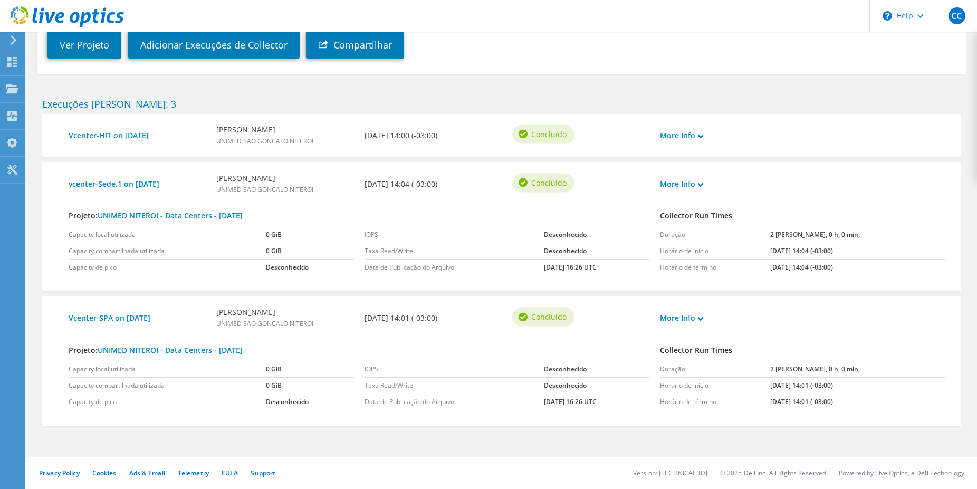
click at [681, 139] on link "More Info" at bounding box center [681, 136] width 43 height 12
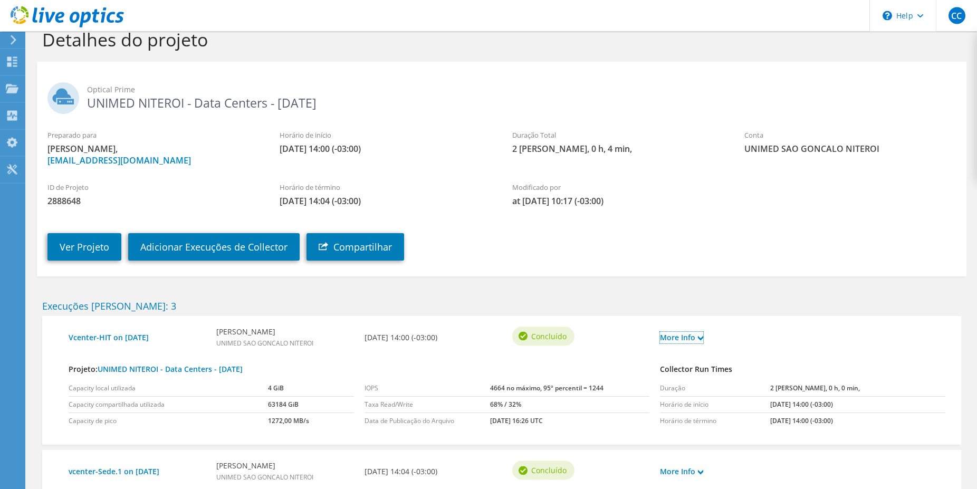
scroll to position [0, 0]
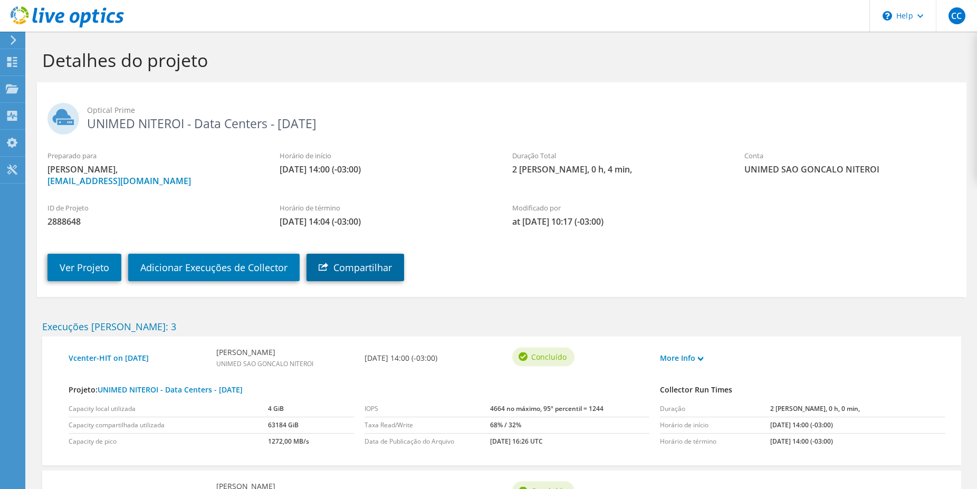
click at [362, 266] on link "Compartilhar" at bounding box center [356, 267] width 98 height 27
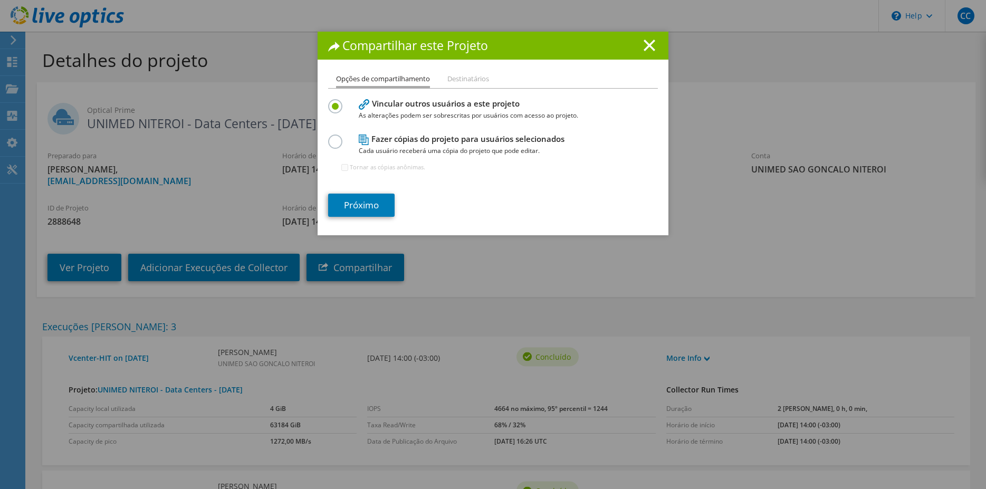
click at [330, 137] on label at bounding box center [337, 136] width 18 height 3
click at [0, 0] on input "radio" at bounding box center [0, 0] width 0 height 0
click at [359, 207] on link "Próximo" at bounding box center [361, 205] width 66 height 23
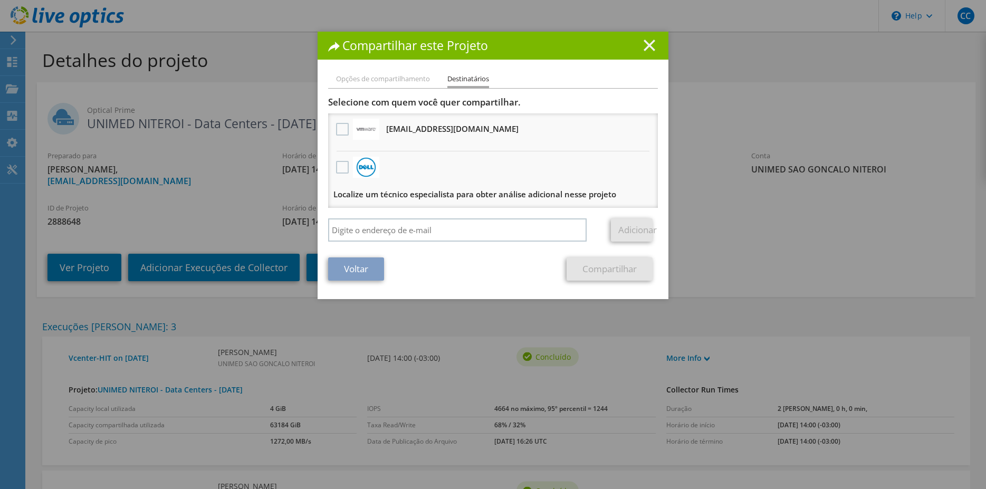
click at [644, 44] on line at bounding box center [649, 45] width 11 height 11
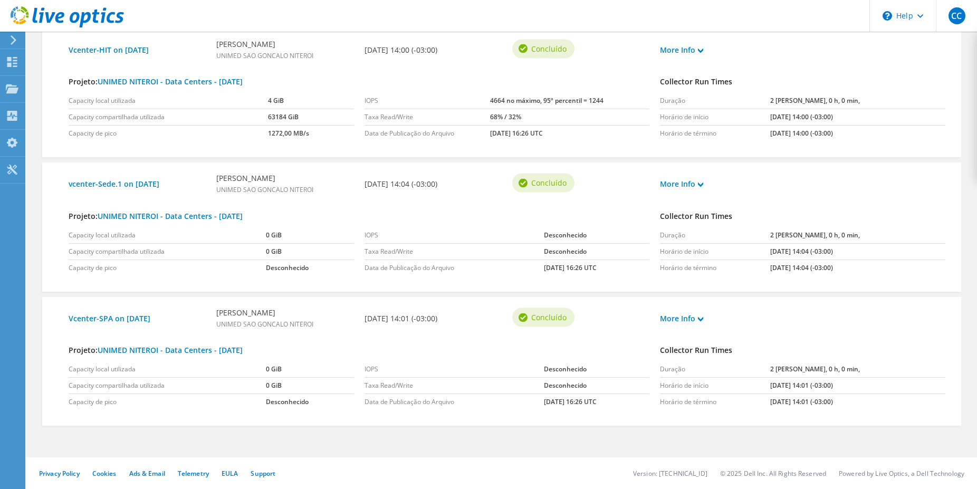
scroll to position [147, 0]
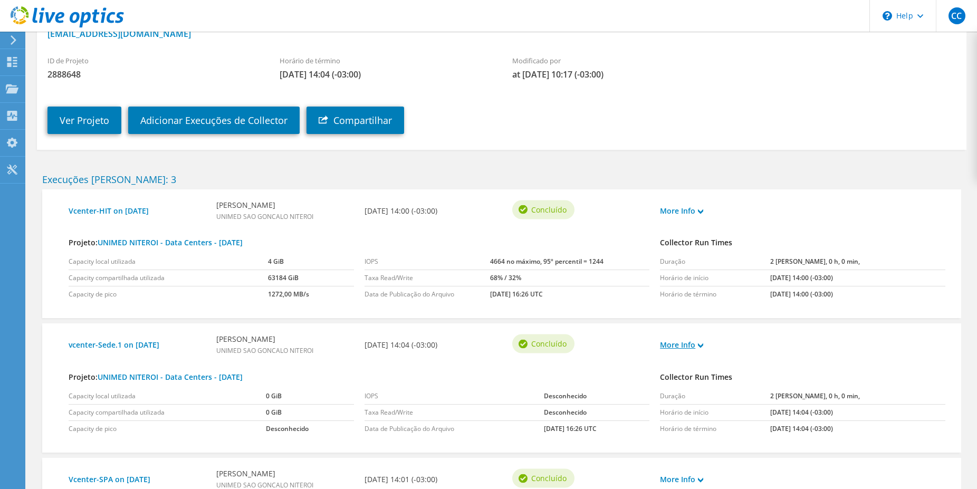
click at [670, 343] on link "More Info" at bounding box center [681, 345] width 43 height 12
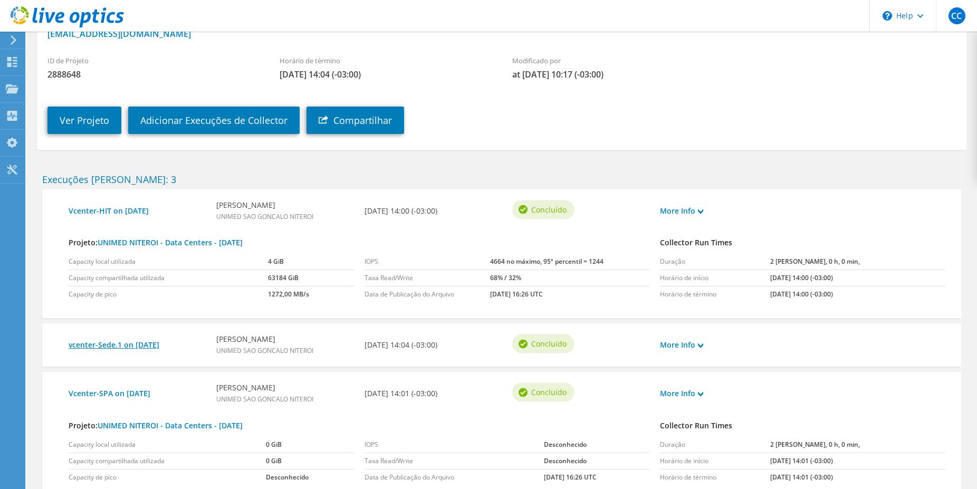
click at [160, 346] on link "vcenter-Sede.1 on 5/7/2025" at bounding box center [137, 345] width 137 height 12
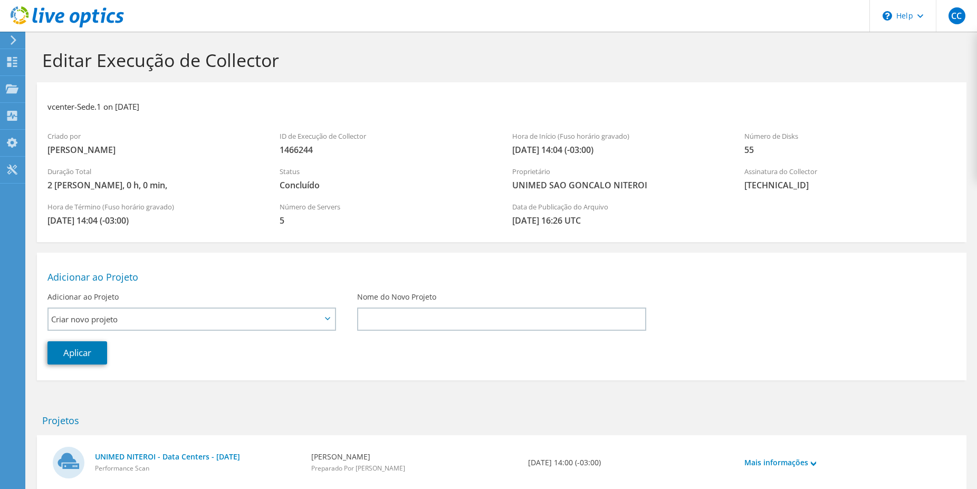
scroll to position [64, 0]
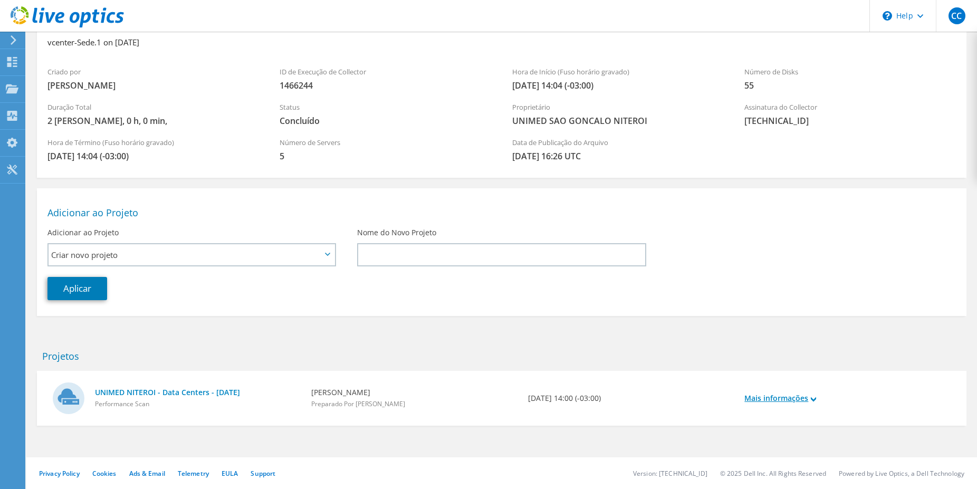
click at [795, 401] on link "Mais informações" at bounding box center [780, 399] width 72 height 12
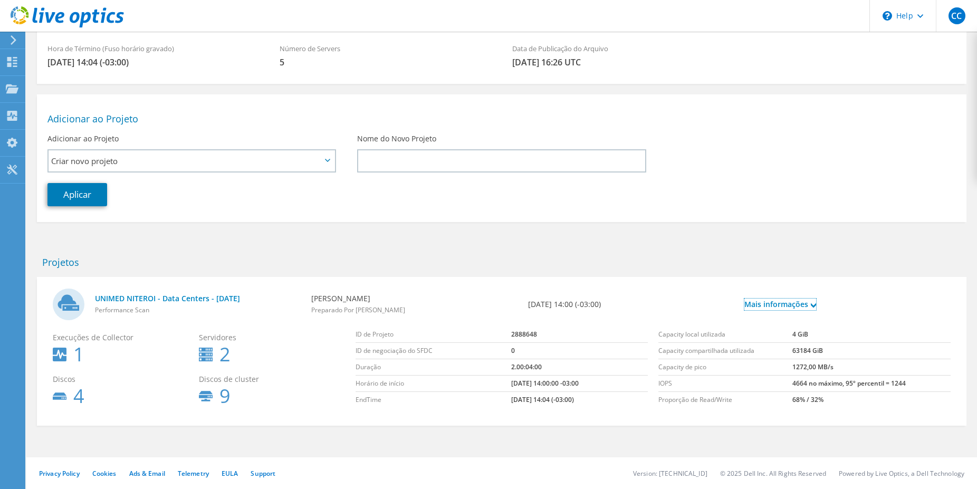
scroll to position [0, 0]
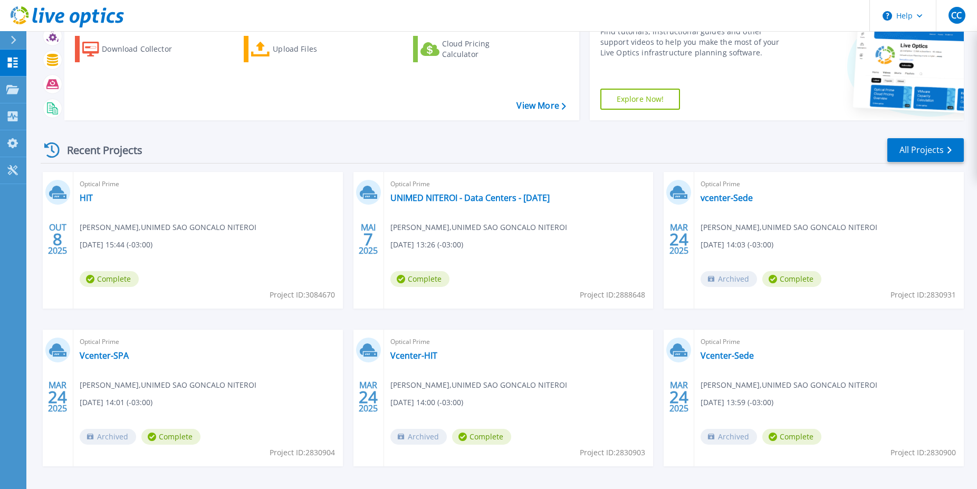
scroll to position [95, 0]
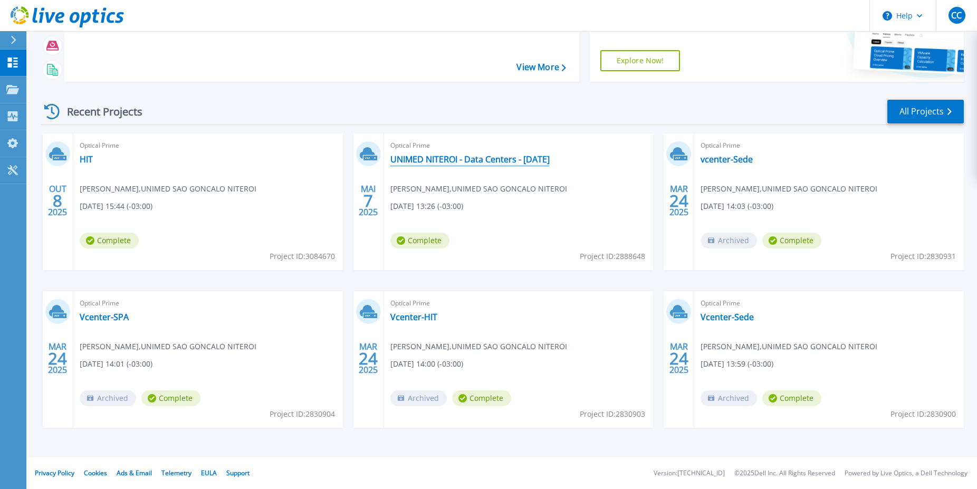
click at [419, 158] on link "UNIMED NITEROI - Data Centers - [DATE]" at bounding box center [469, 159] width 159 height 11
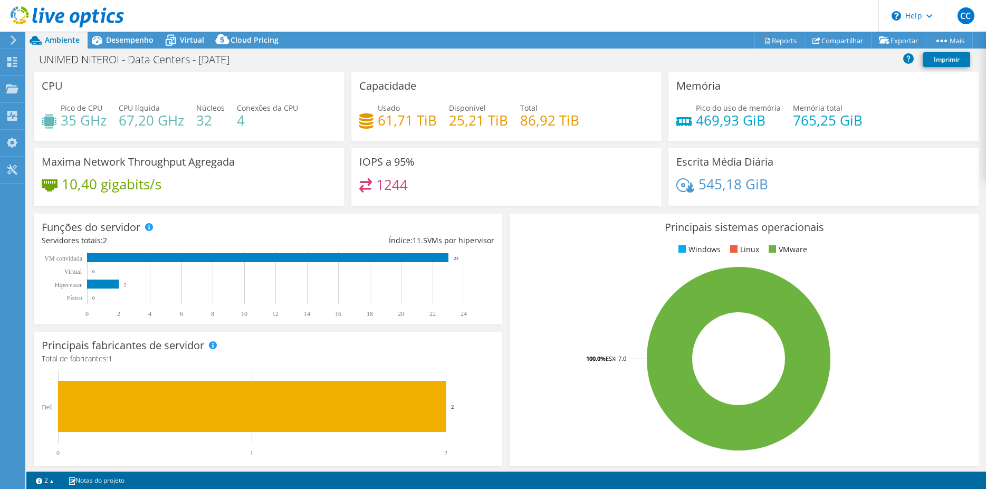
select select "SouthAmerica"
select select "USD"
click at [123, 42] on span "Desempenho" at bounding box center [129, 40] width 47 height 10
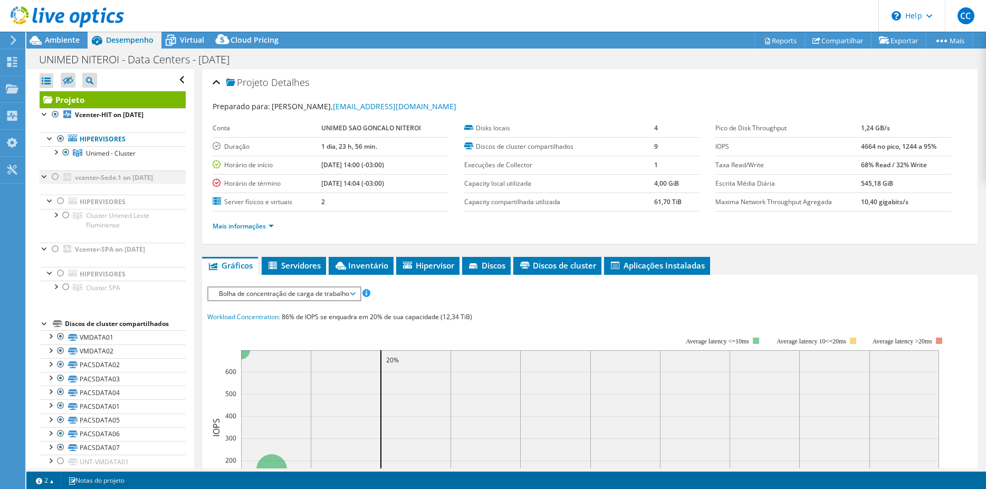
click at [46, 177] on div at bounding box center [45, 175] width 11 height 11
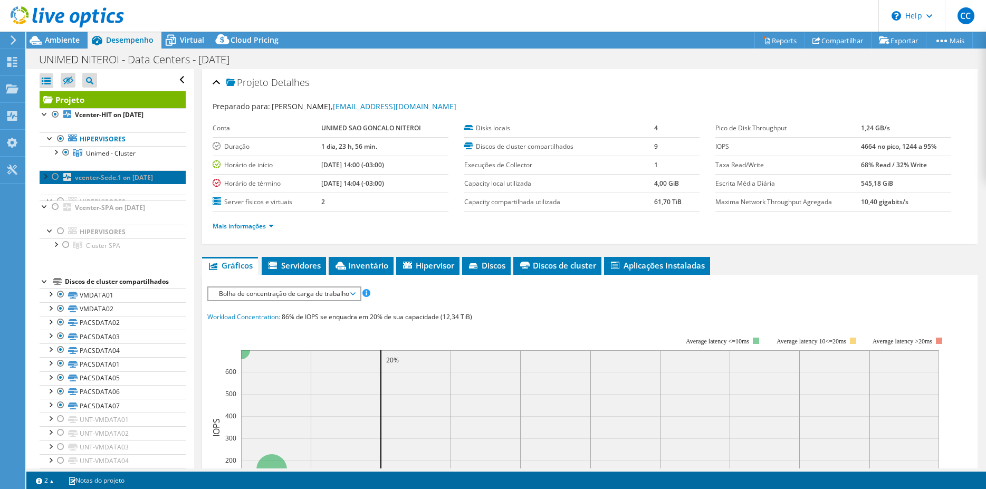
click at [89, 177] on b "vcenter-Sede.1 on [DATE]" at bounding box center [114, 177] width 78 height 9
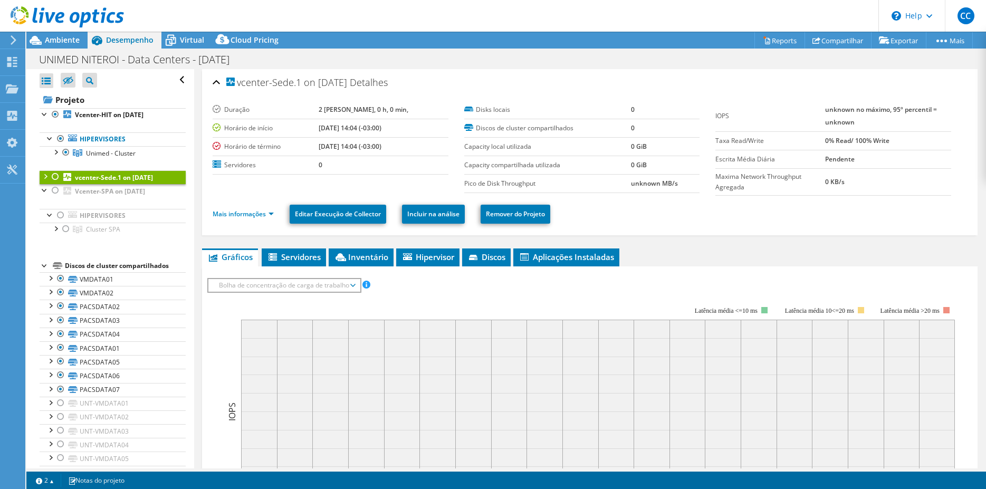
click at [58, 176] on div at bounding box center [55, 176] width 11 height 13
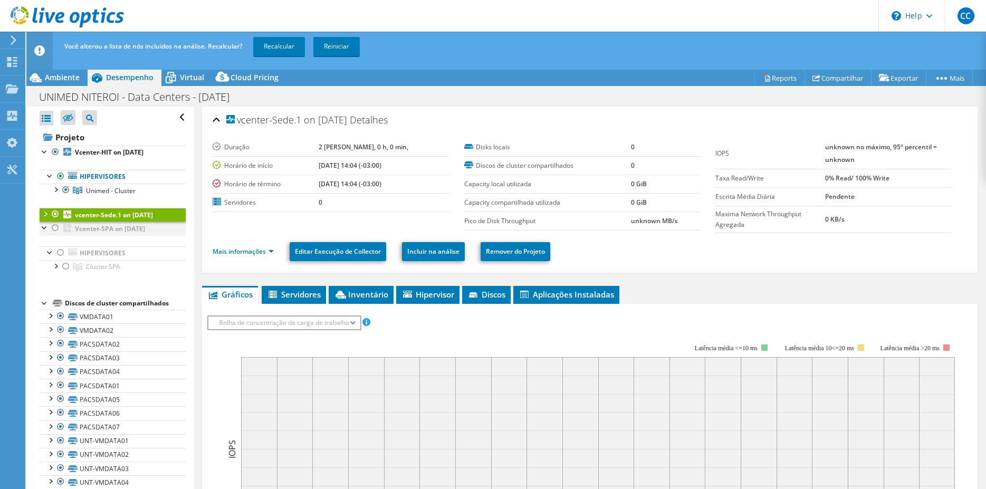
click at [53, 228] on div at bounding box center [55, 228] width 11 height 13
click at [45, 214] on div at bounding box center [45, 213] width 11 height 11
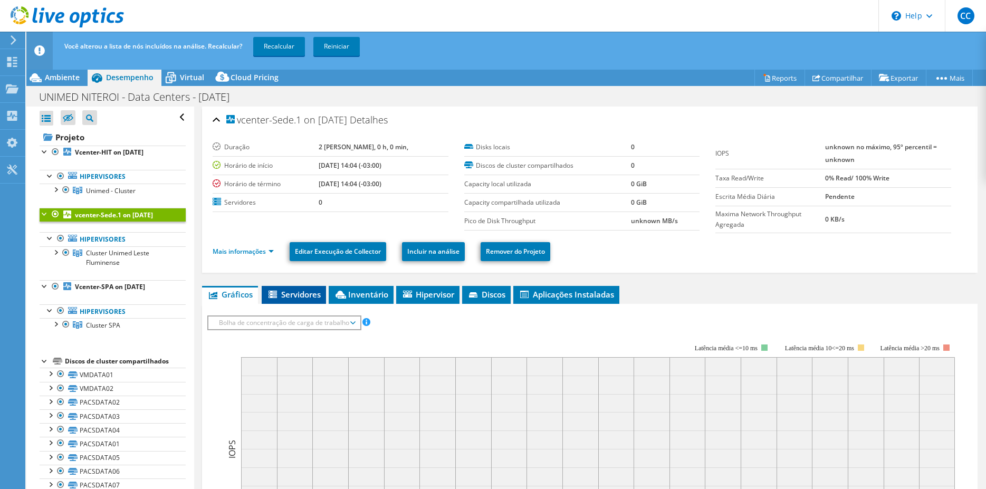
click at [291, 296] on span "Servidores" at bounding box center [294, 294] width 54 height 11
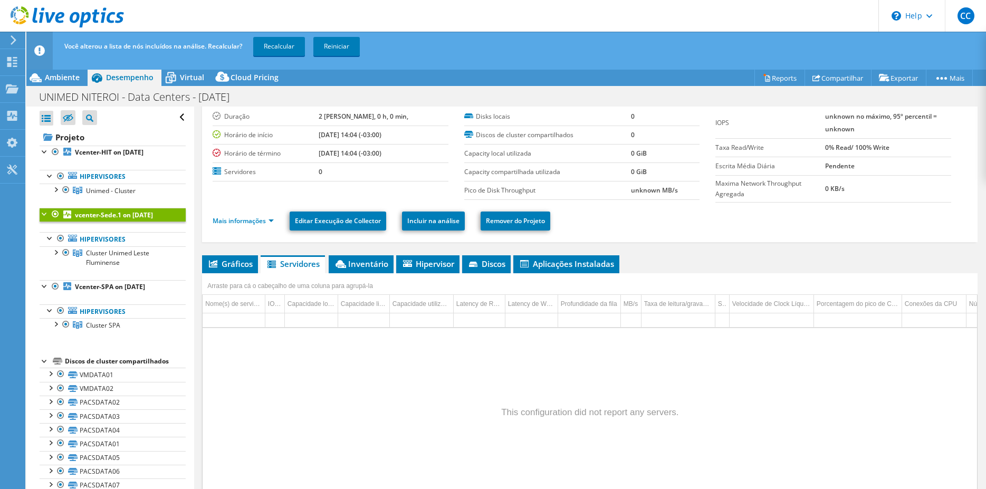
scroll to position [62, 0]
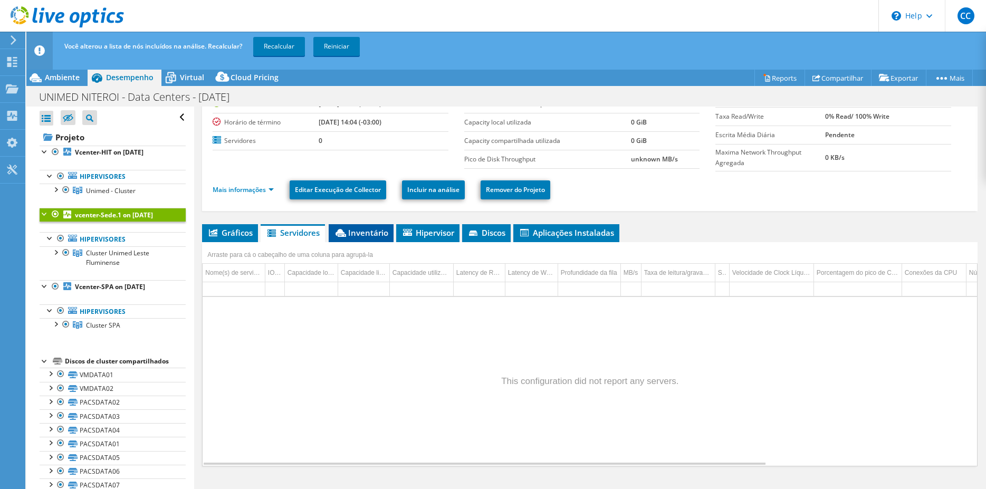
click at [368, 239] on li "Inventário" at bounding box center [361, 233] width 65 height 18
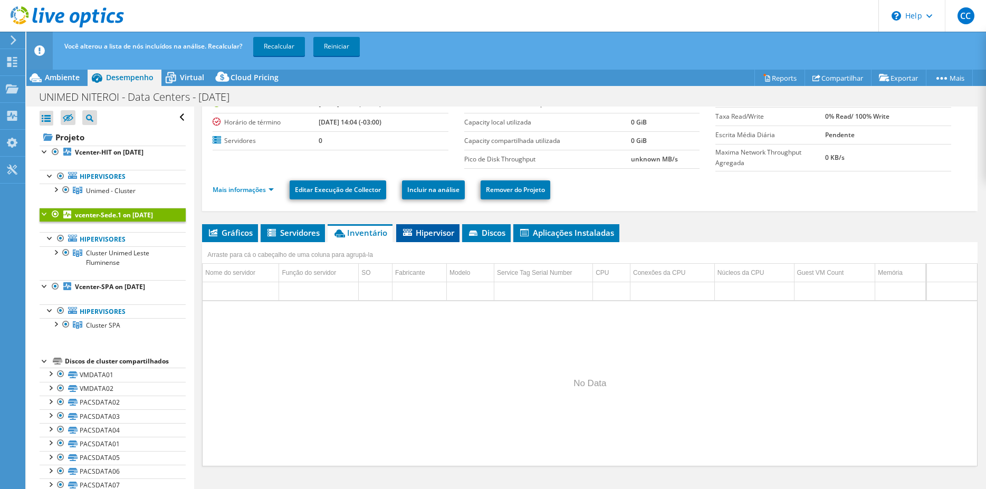
click at [440, 229] on span "Hipervisor" at bounding box center [427, 232] width 53 height 11
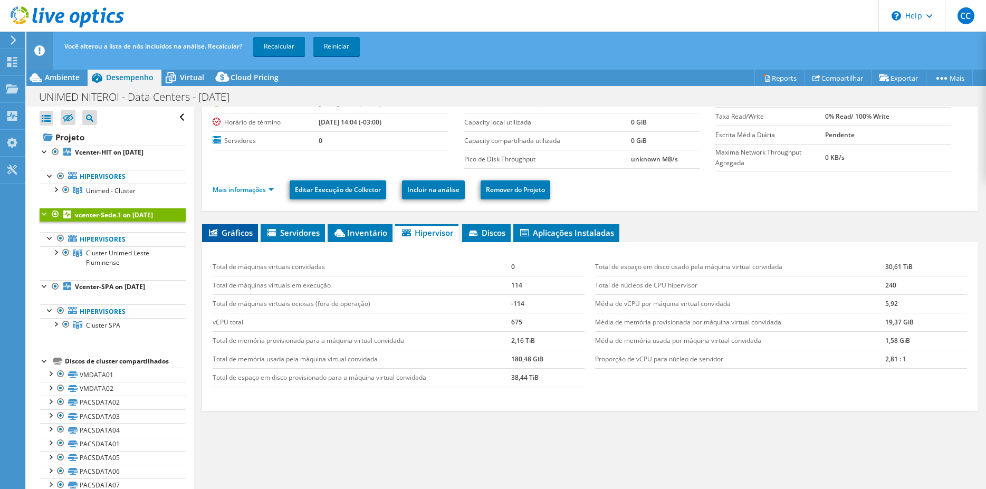
click at [250, 230] on span "Gráficos" at bounding box center [229, 232] width 45 height 11
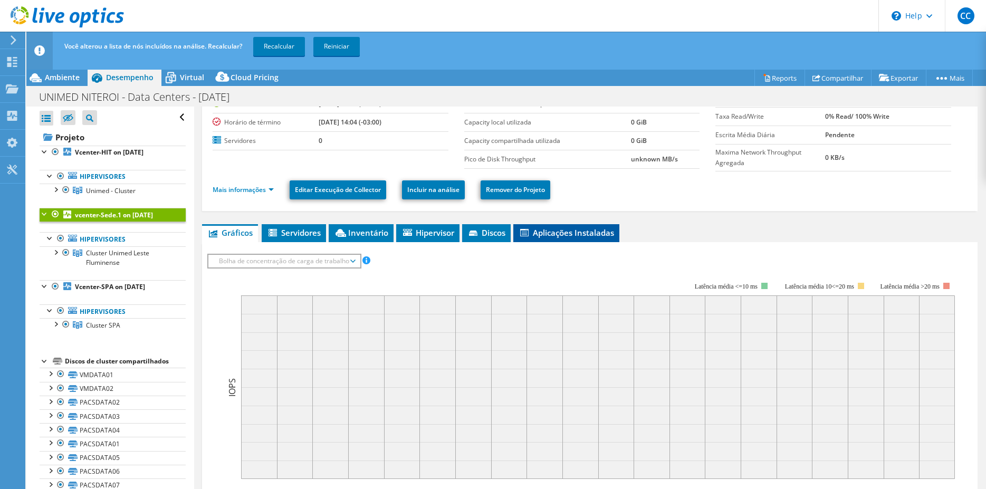
click at [586, 235] on span "Aplicações Instaladas" at bounding box center [566, 232] width 95 height 11
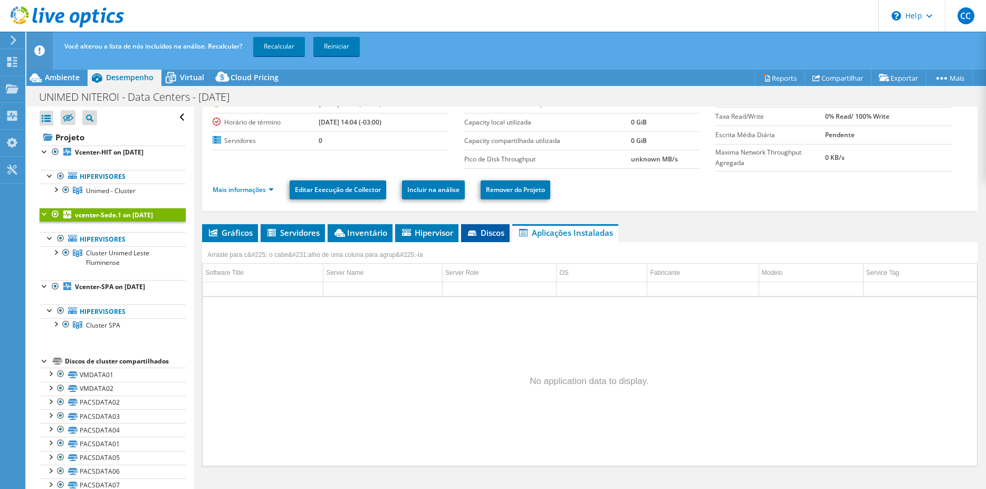
click at [492, 235] on span "Discos" at bounding box center [485, 232] width 38 height 11
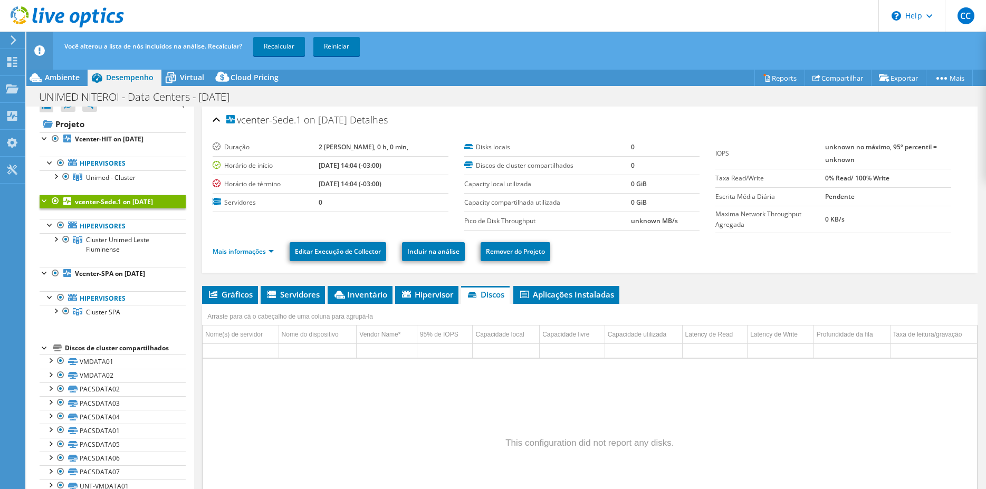
scroll to position [0, 0]
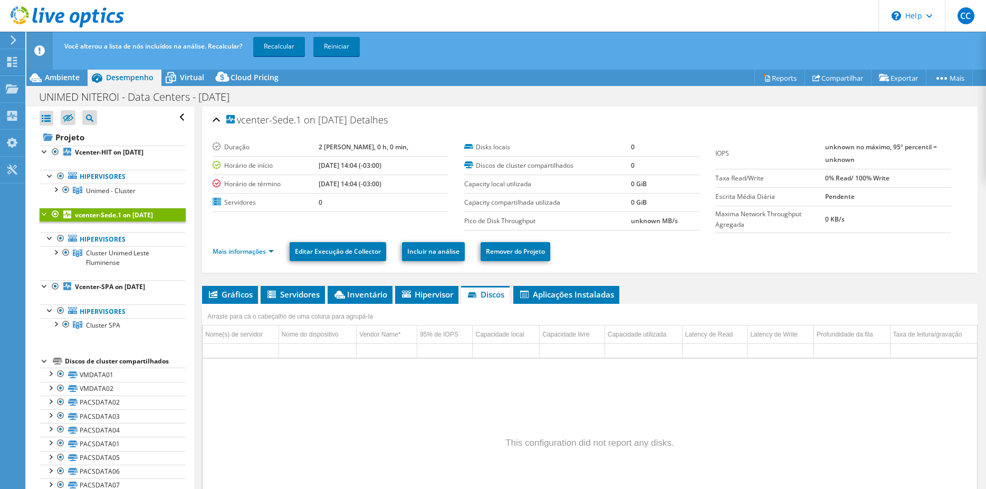
click at [46, 212] on div at bounding box center [45, 213] width 11 height 11
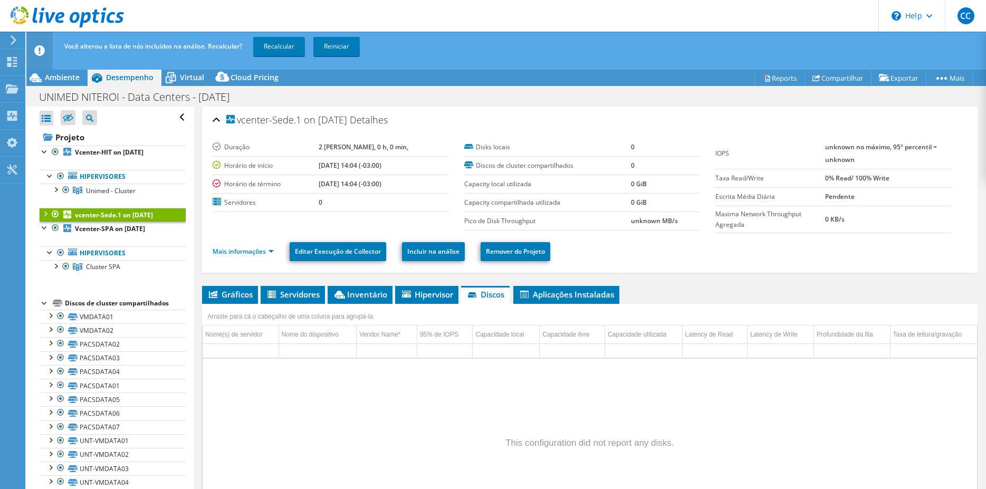
click at [54, 212] on div at bounding box center [55, 214] width 11 height 13
click at [58, 227] on div at bounding box center [55, 228] width 11 height 13
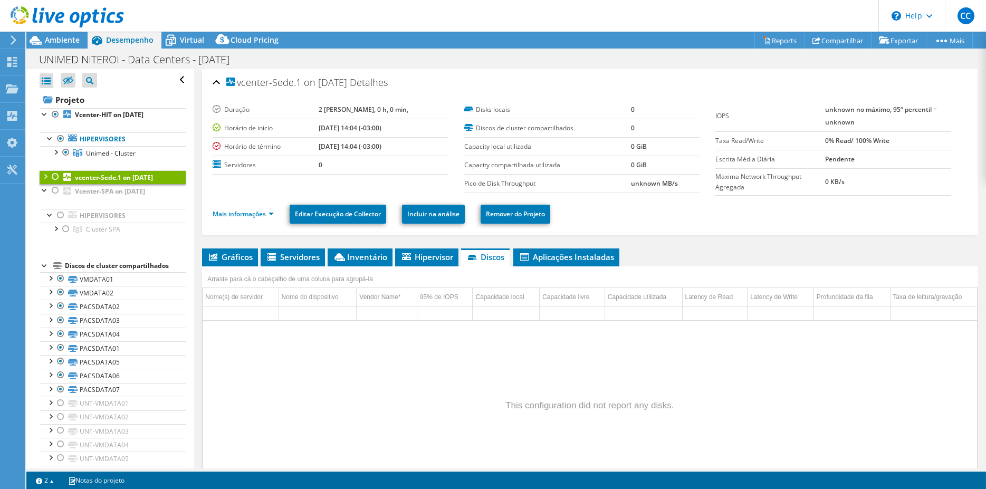
click at [45, 178] on div at bounding box center [45, 175] width 11 height 11
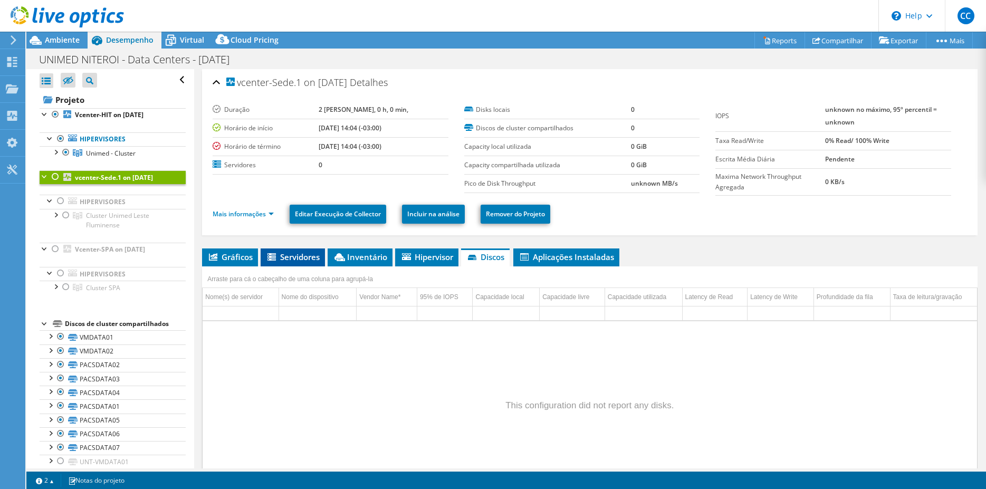
click at [292, 257] on span "Servidores" at bounding box center [293, 257] width 54 height 11
click at [230, 256] on span "Gráficos" at bounding box center [229, 257] width 45 height 11
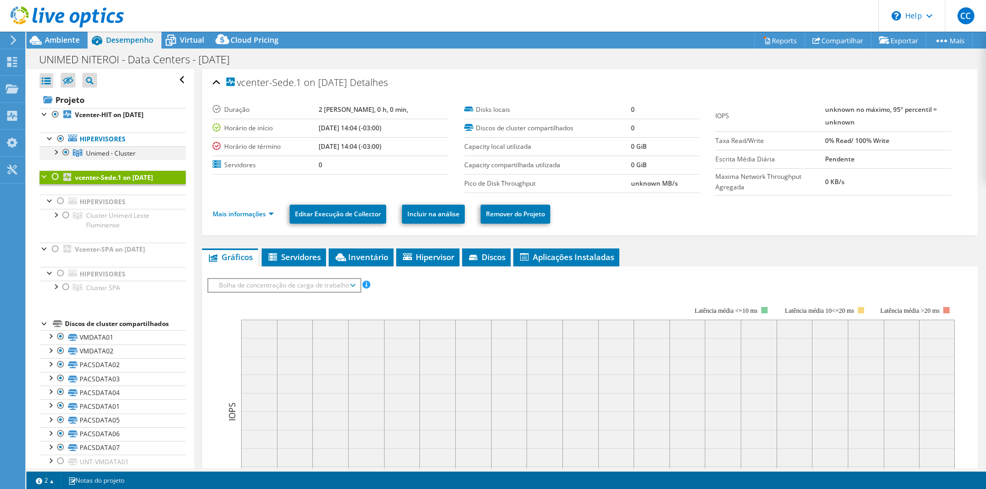
click at [58, 152] on div at bounding box center [55, 151] width 11 height 11
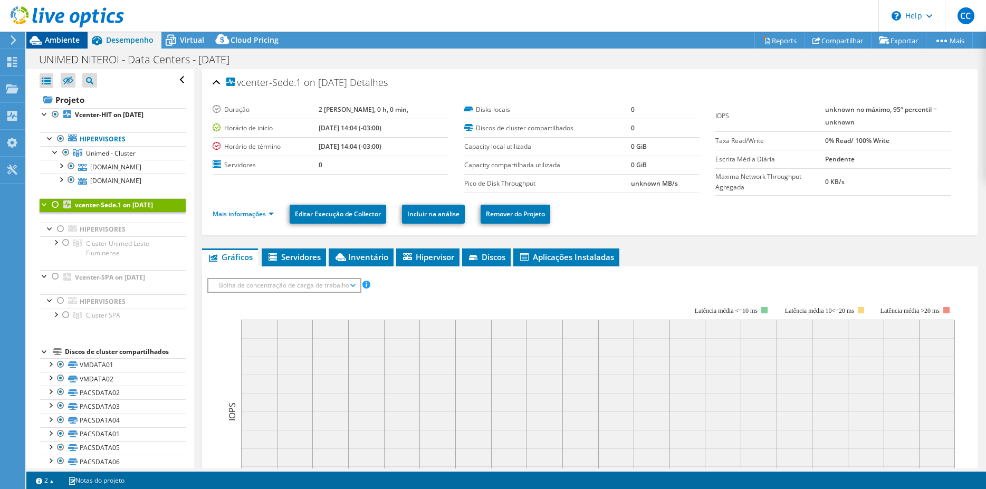
click at [83, 41] on div "Ambiente" at bounding box center [56, 40] width 61 height 17
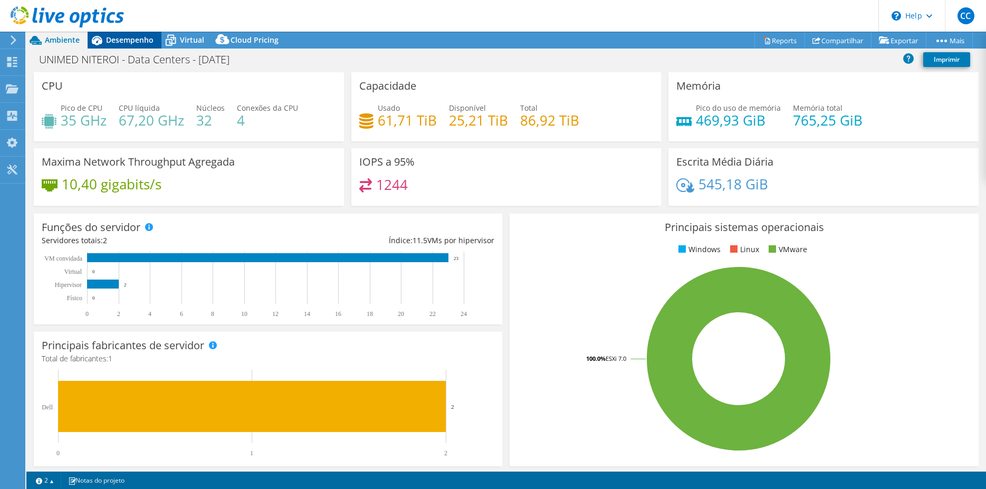
click at [123, 37] on span "Desempenho" at bounding box center [129, 40] width 47 height 10
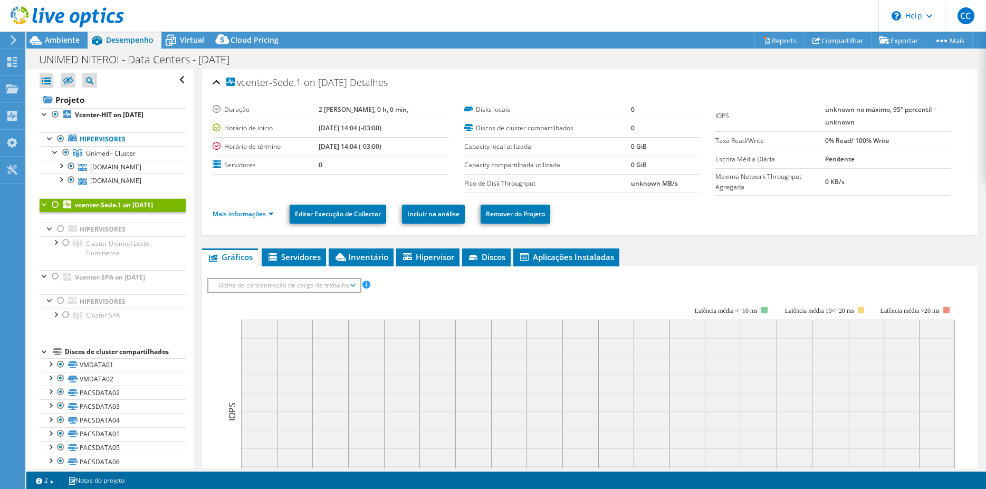
click at [54, 209] on div at bounding box center [55, 204] width 11 height 13
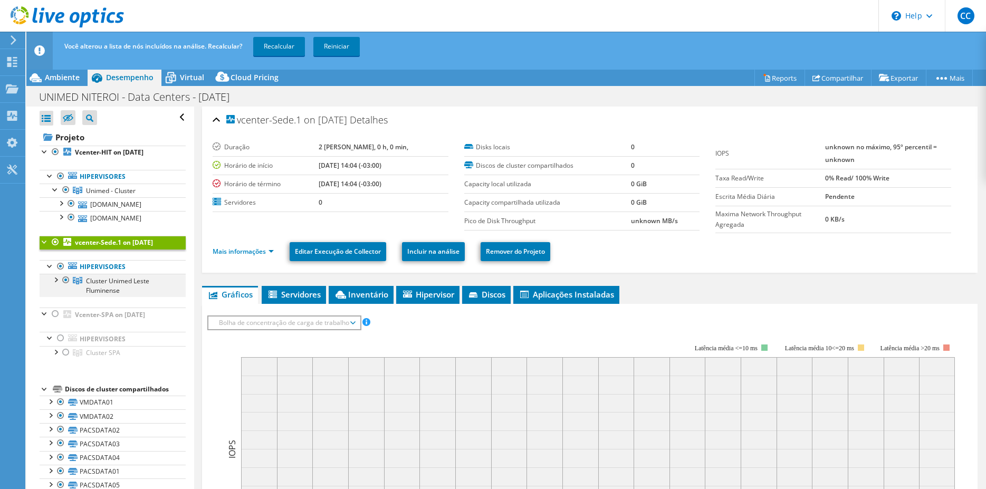
click at [56, 284] on div at bounding box center [55, 279] width 11 height 11
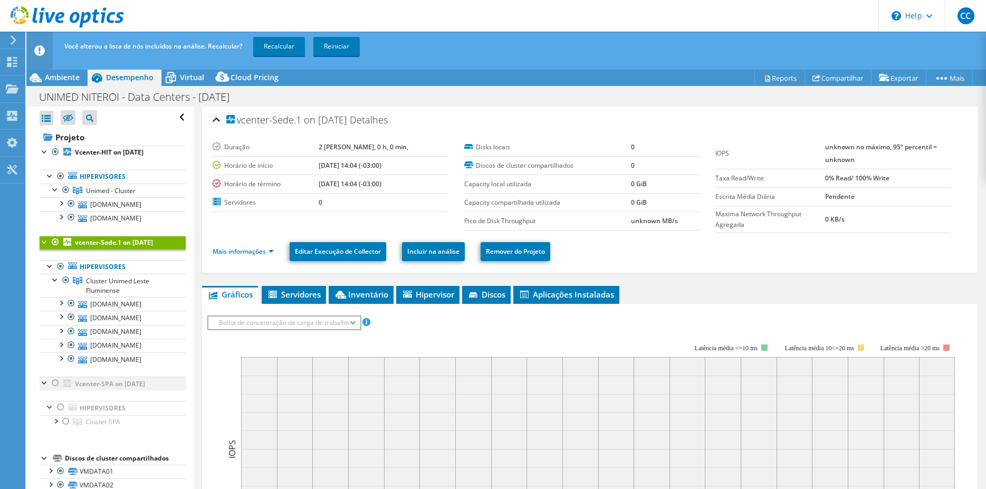
click at [55, 386] on div at bounding box center [55, 383] width 11 height 13
click at [71, 79] on span "Ambiente" at bounding box center [62, 77] width 35 height 10
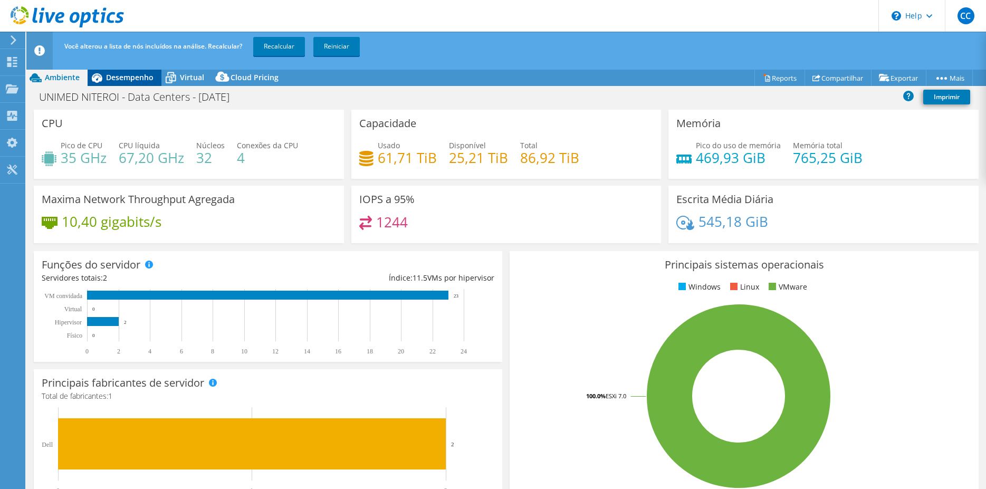
click at [128, 82] on span "Desempenho" at bounding box center [129, 77] width 47 height 10
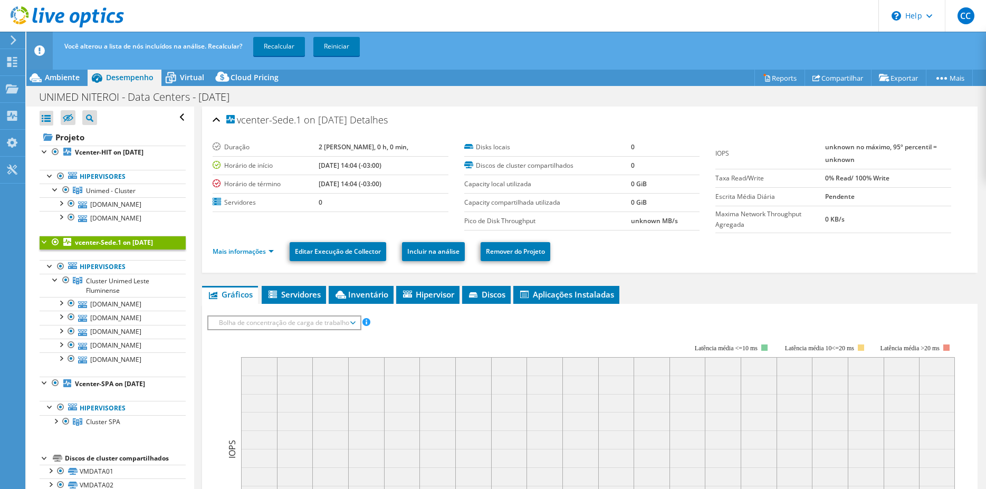
scroll to position [250, 0]
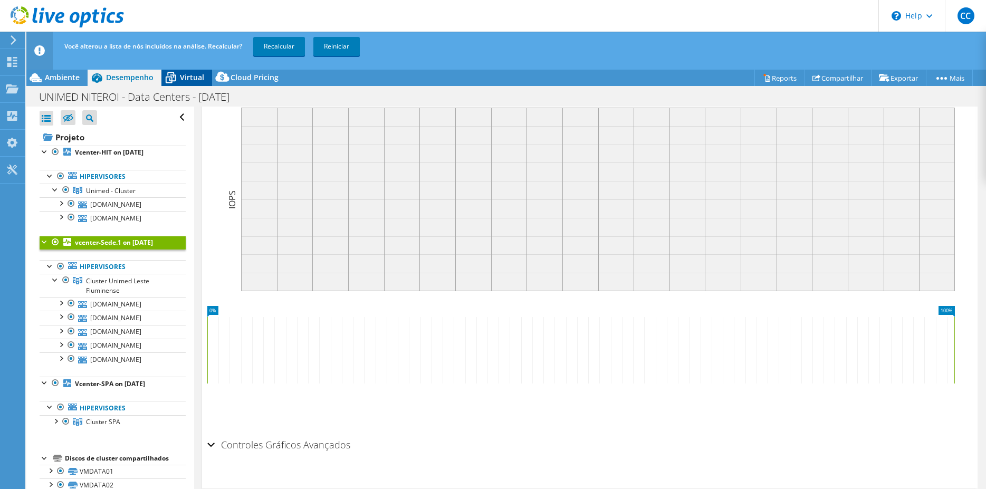
click at [188, 75] on span "Virtual" at bounding box center [192, 77] width 24 height 10
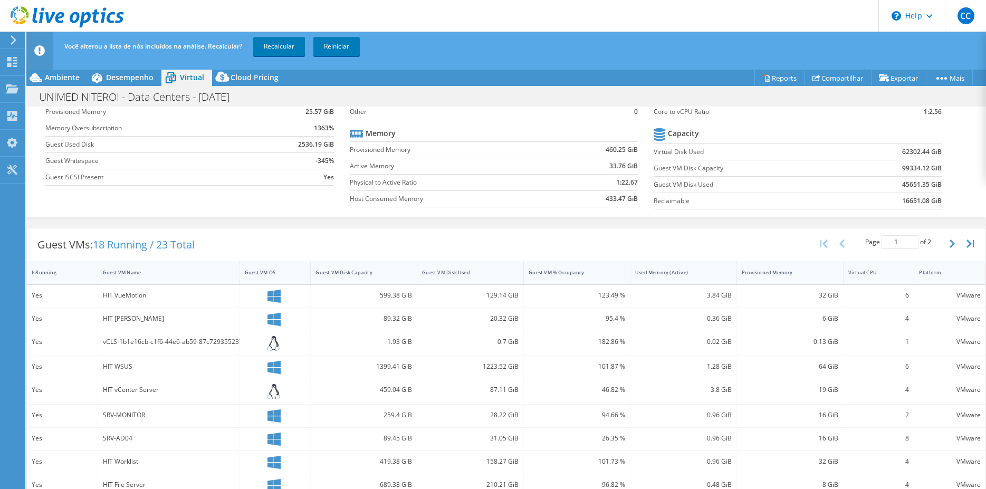
scroll to position [0, 0]
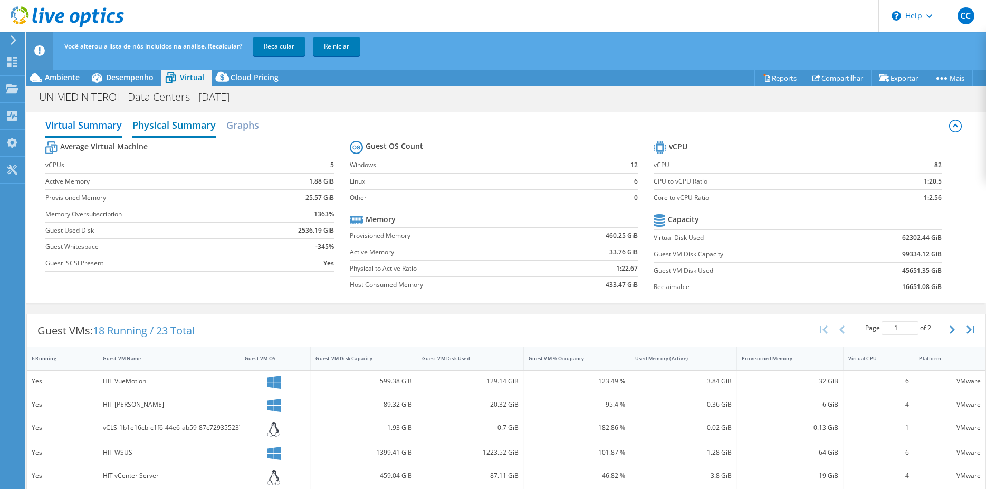
click at [192, 123] on h2 "Physical Summary" at bounding box center [173, 125] width 83 height 23
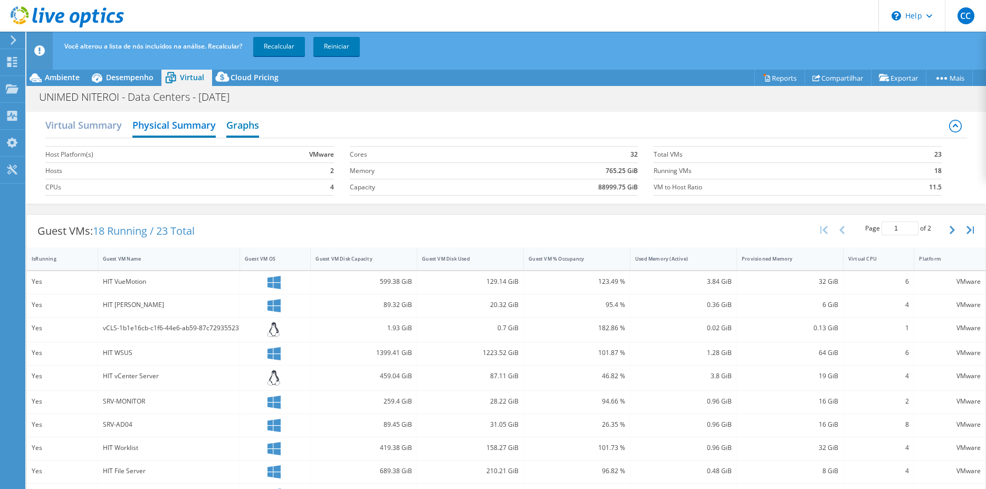
click at [259, 119] on h2 "Graphs" at bounding box center [242, 125] width 33 height 23
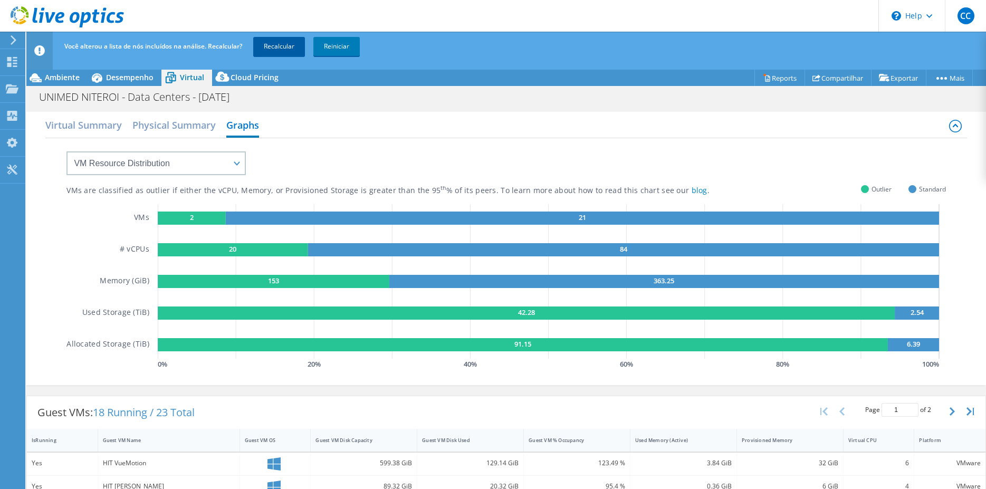
click at [271, 52] on link "Recalcular" at bounding box center [279, 46] width 52 height 19
click at [56, 83] on div "Ambiente" at bounding box center [56, 77] width 61 height 17
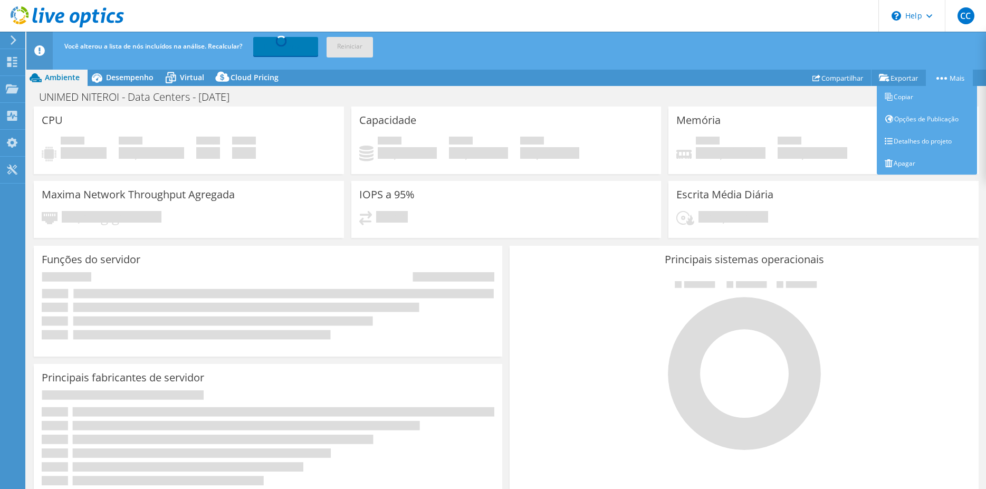
click at [944, 78] on circle at bounding box center [945, 78] width 3 height 3
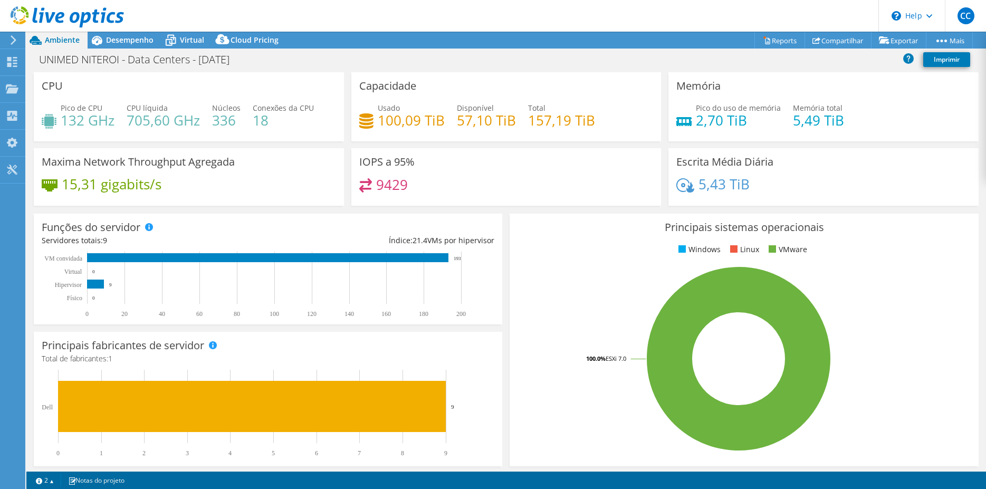
scroll to position [215, 0]
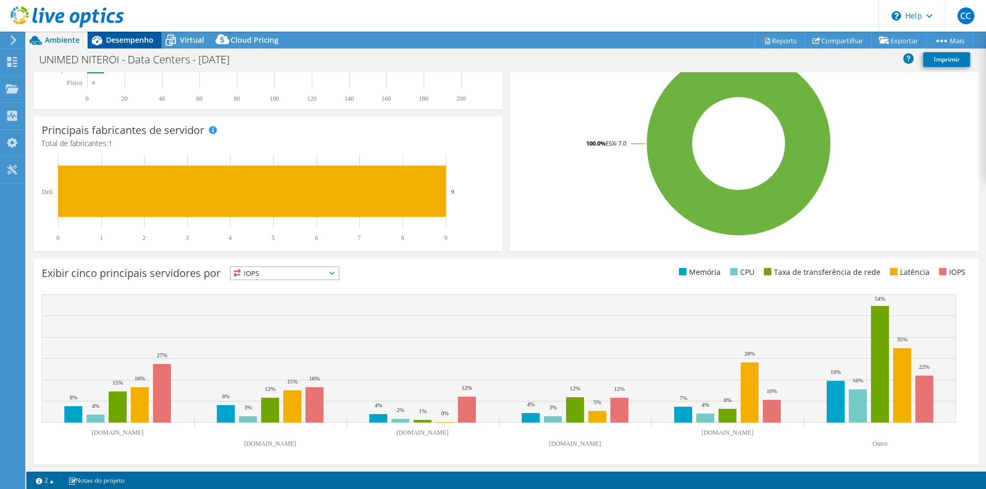
click at [125, 41] on span "Desempenho" at bounding box center [129, 40] width 47 height 10
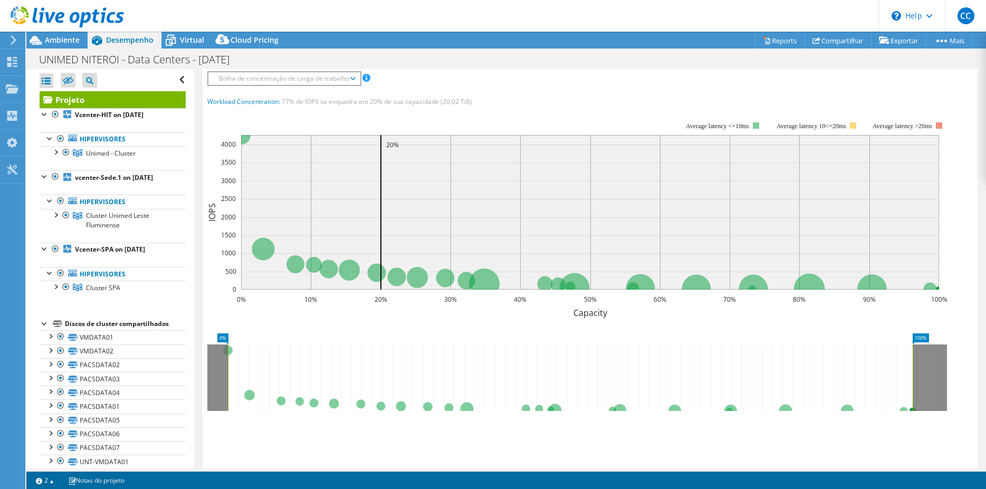
scroll to position [54, 0]
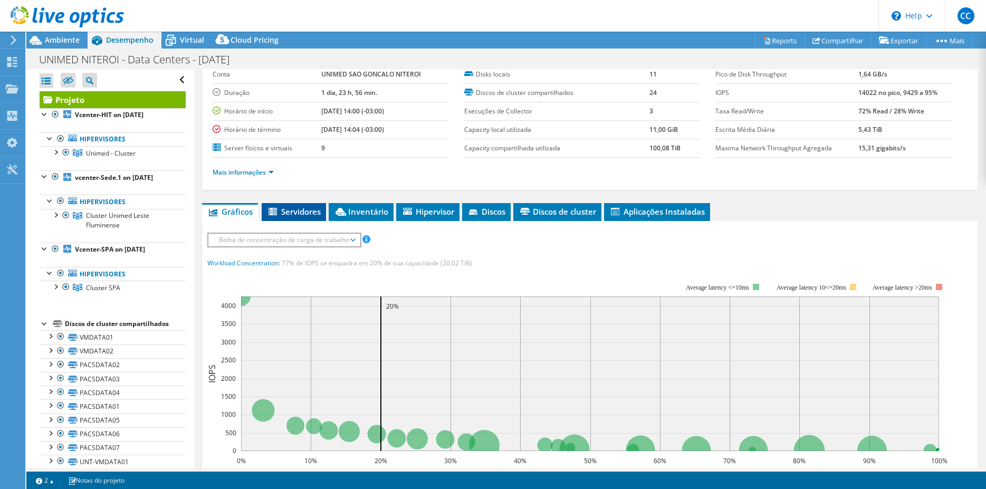
click at [308, 210] on span "Servidores" at bounding box center [294, 211] width 54 height 11
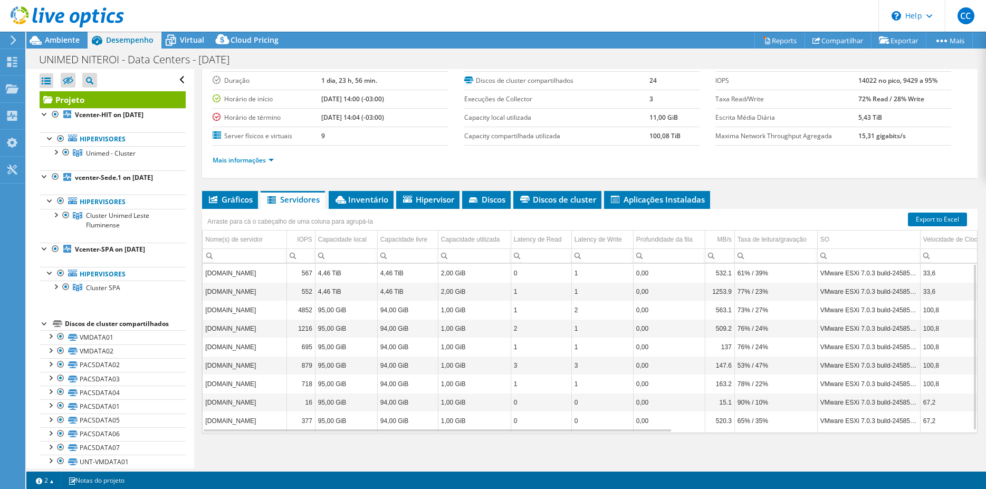
scroll to position [70, 0]
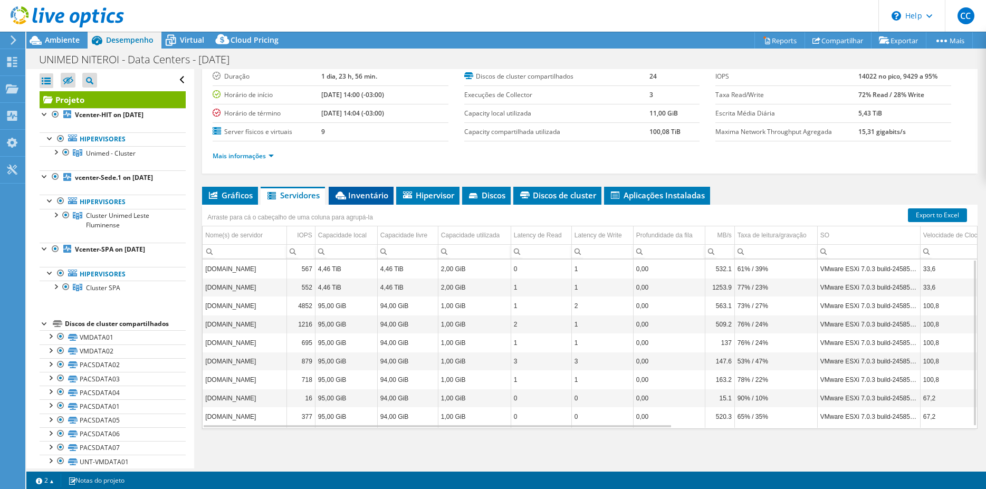
click at [356, 196] on span "Inventário" at bounding box center [361, 195] width 54 height 11
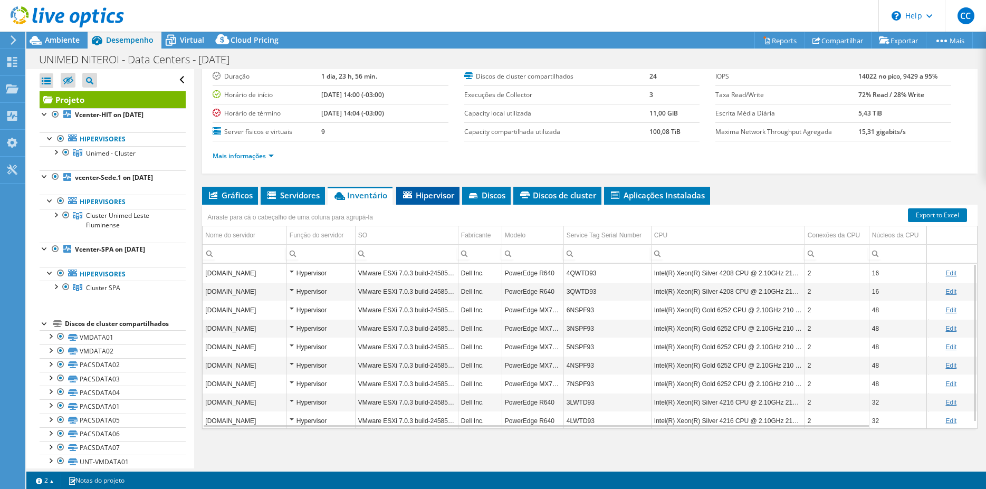
click at [416, 194] on span "Hipervisor" at bounding box center [427, 195] width 53 height 11
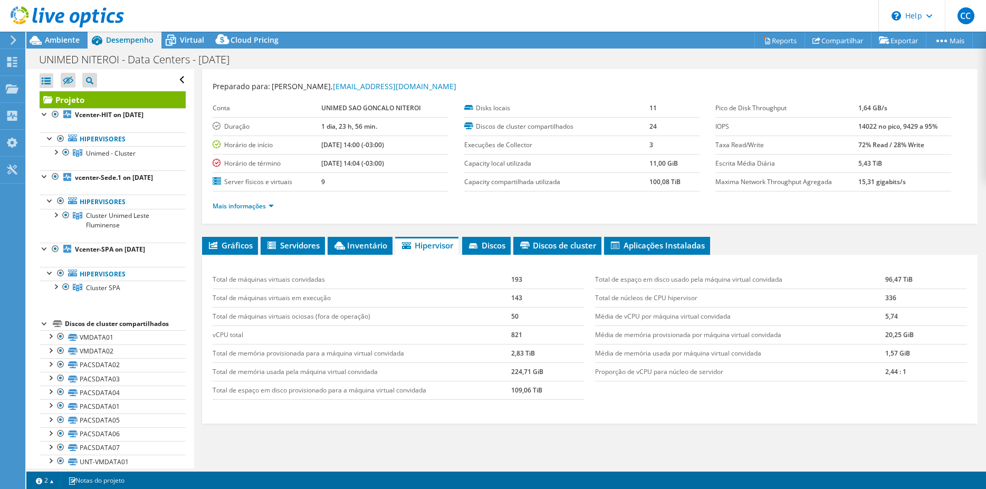
scroll to position [0, 0]
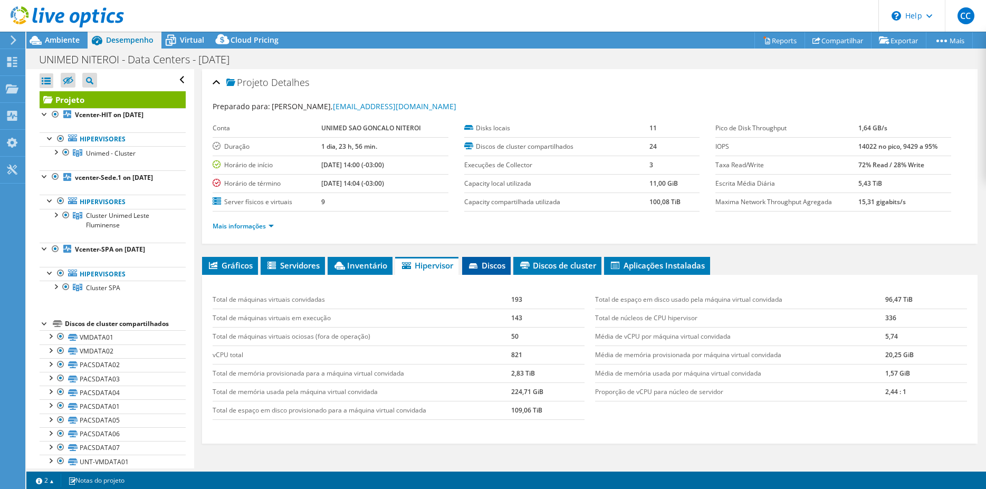
click at [502, 261] on span "Discos" at bounding box center [486, 265] width 38 height 11
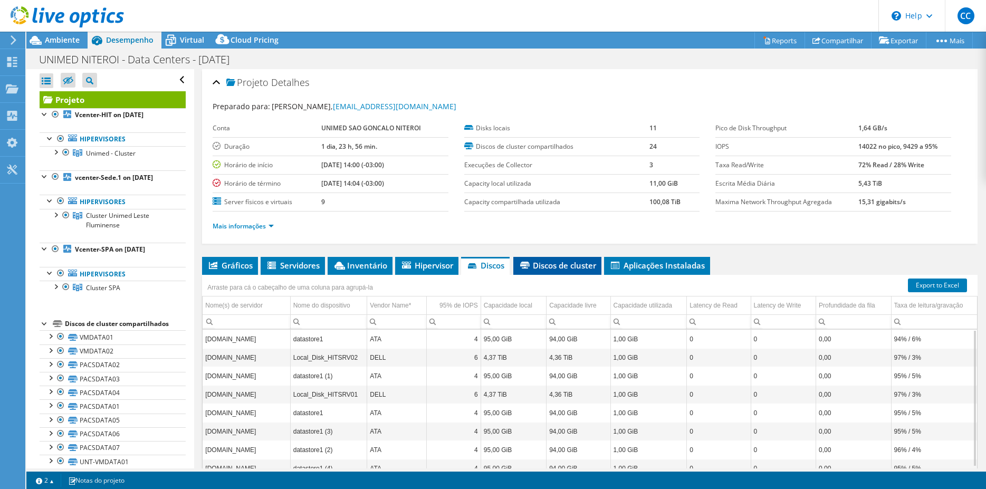
click at [560, 267] on span "Discos de cluster" at bounding box center [558, 265] width 78 height 11
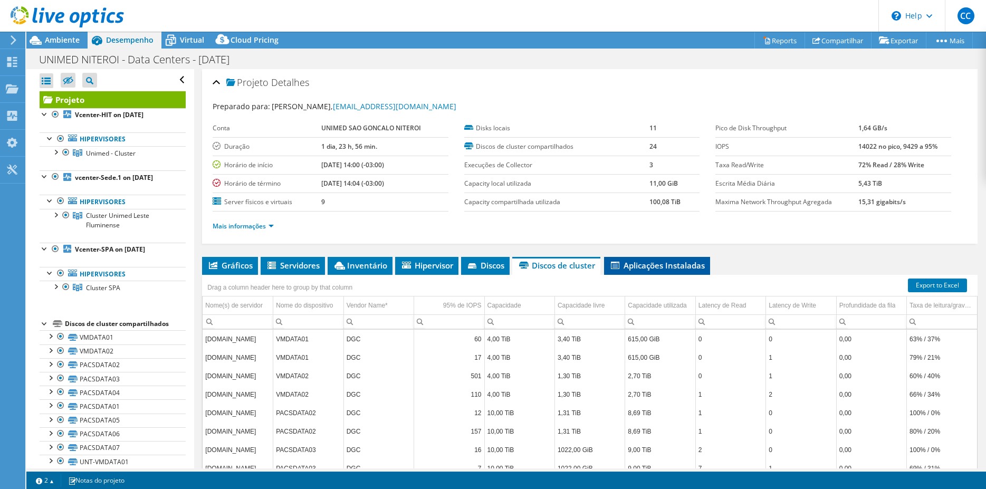
click at [672, 267] on span "Aplicações Instaladas" at bounding box center [656, 265] width 95 height 11
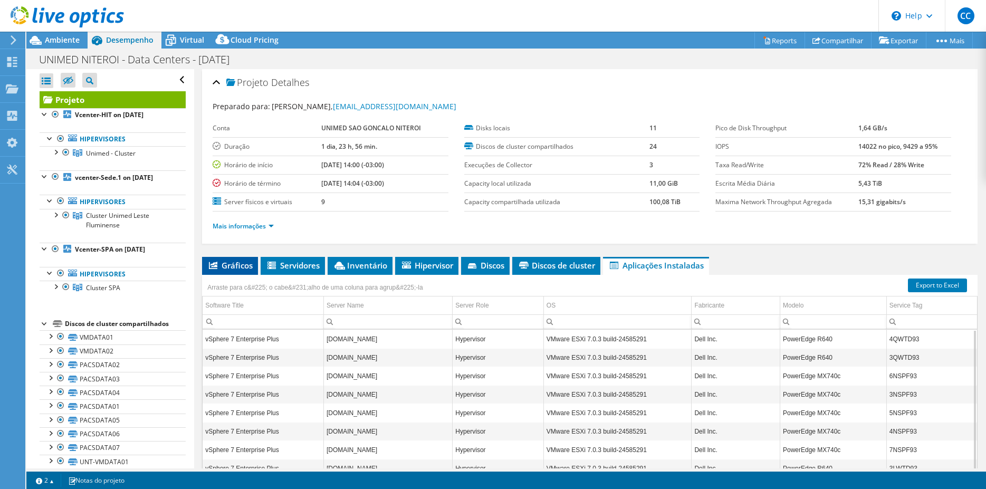
click at [245, 261] on span "Gráficos" at bounding box center [229, 265] width 45 height 11
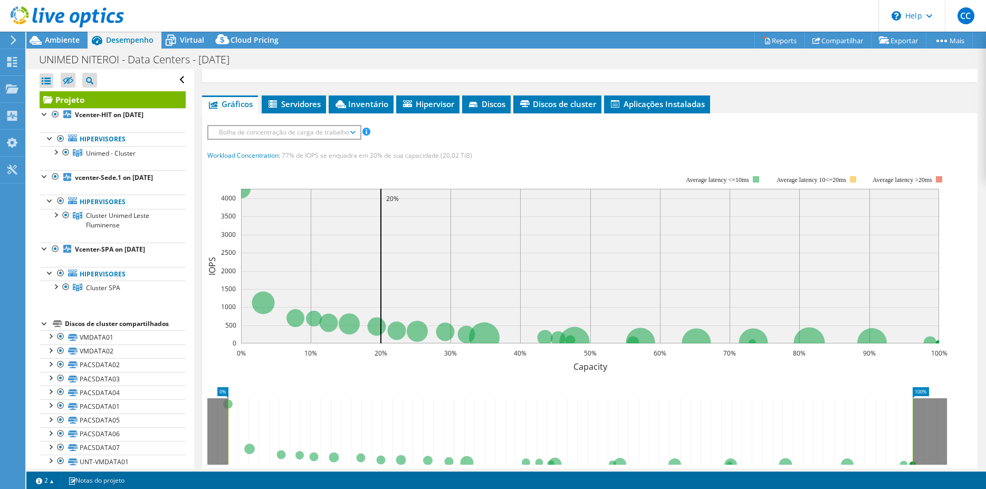
scroll to position [280, 0]
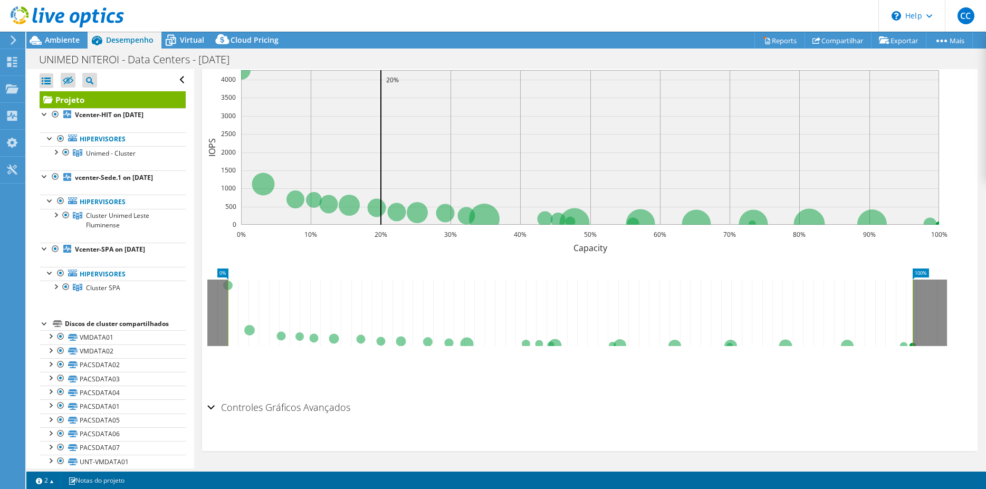
click at [216, 405] on h2 "Controles Gráficos Avançados" at bounding box center [278, 407] width 143 height 21
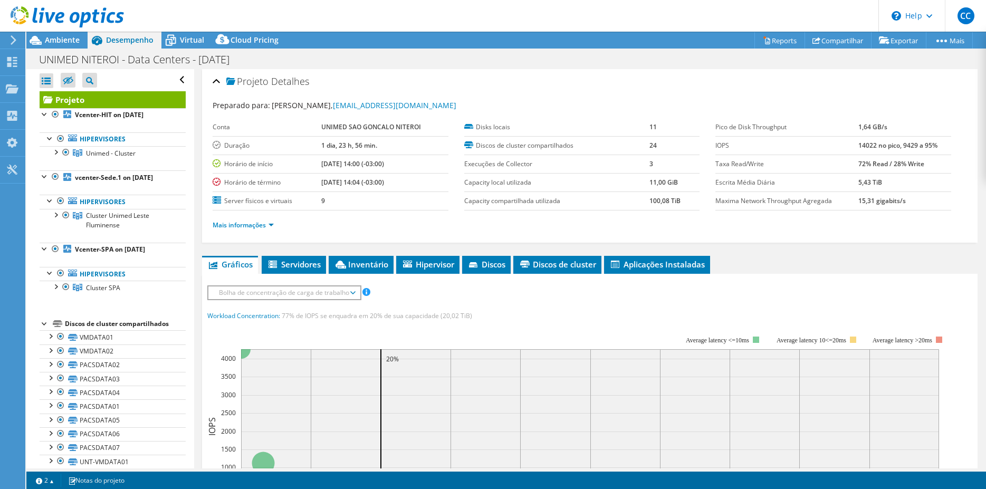
scroll to position [0, 0]
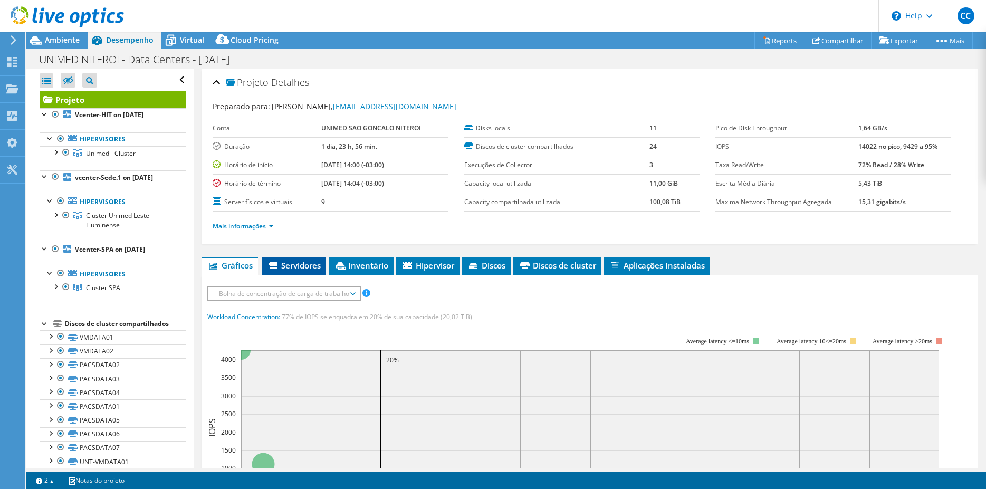
click at [291, 267] on span "Servidores" at bounding box center [294, 265] width 54 height 11
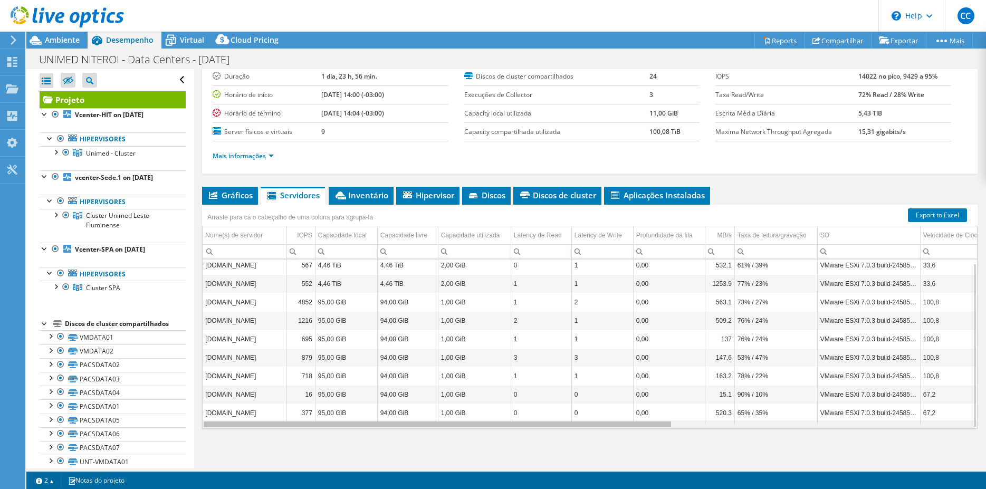
drag, startPoint x: 473, startPoint y: 426, endPoint x: 369, endPoint y: 422, distance: 104.0
click at [369, 422] on body "CC Usuário Final [PERSON_NAME] [EMAIL_ADDRESS][DOMAIN_NAME] UNIMED SAO GONCALO …" at bounding box center [493, 244] width 986 height 489
click at [936, 216] on link "Export to Excel" at bounding box center [937, 215] width 59 height 14
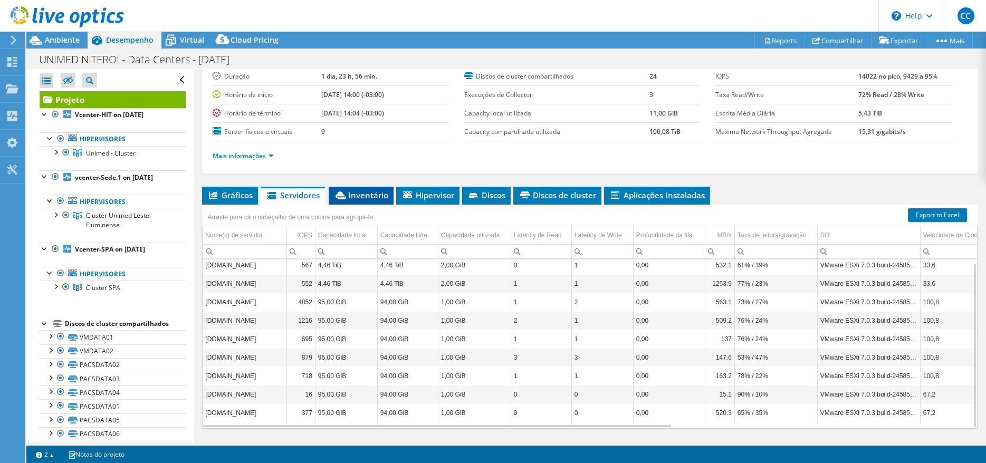
click at [346, 199] on span "Inventário" at bounding box center [361, 195] width 54 height 11
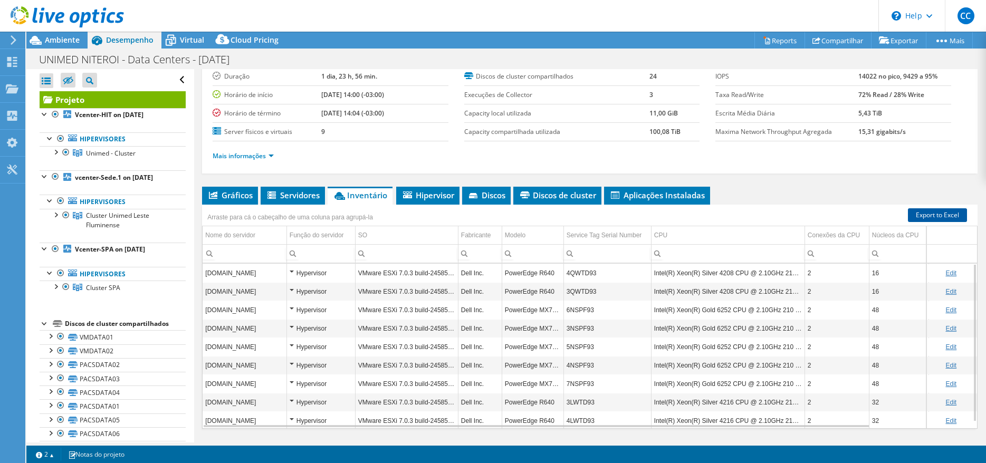
click at [929, 216] on link "Export to Excel" at bounding box center [937, 215] width 59 height 14
click at [438, 198] on span "Hipervisor" at bounding box center [427, 195] width 53 height 11
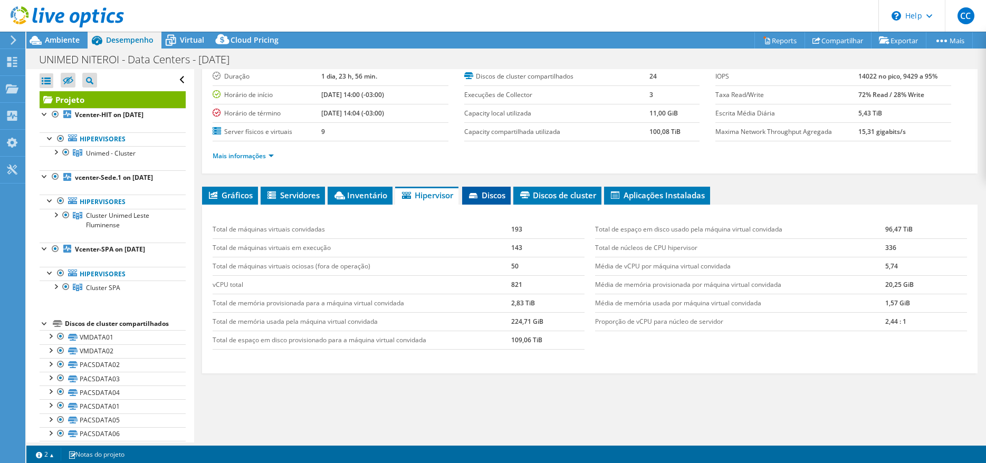
click at [495, 199] on span "Discos" at bounding box center [486, 195] width 38 height 11
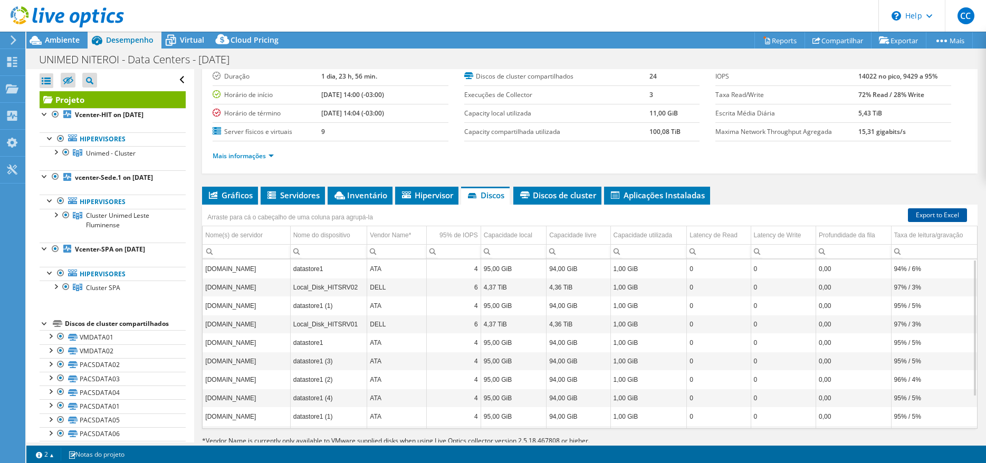
click at [928, 218] on link "Export to Excel" at bounding box center [937, 215] width 59 height 14
click at [555, 193] on span "Discos de cluster" at bounding box center [558, 195] width 78 height 11
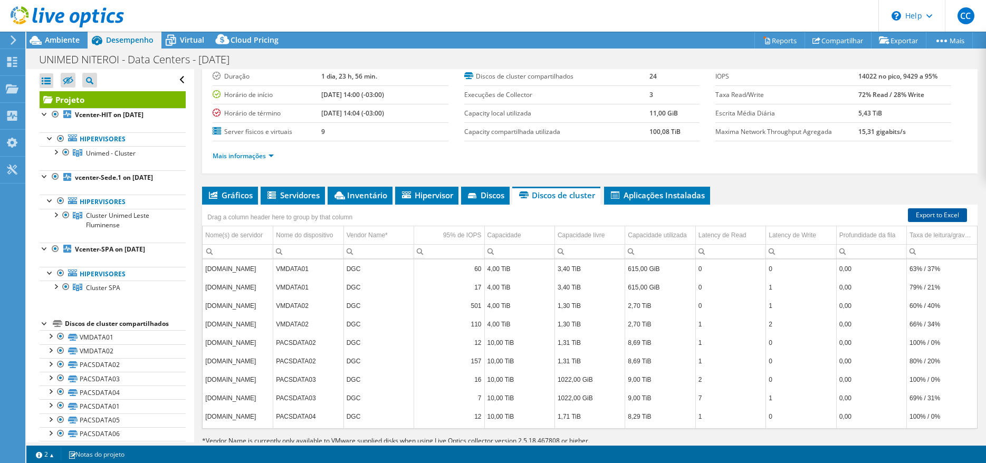
click at [932, 214] on link "Export to Excel" at bounding box center [937, 215] width 59 height 14
click at [684, 189] on li "Aplicações Instaladas" at bounding box center [657, 196] width 106 height 18
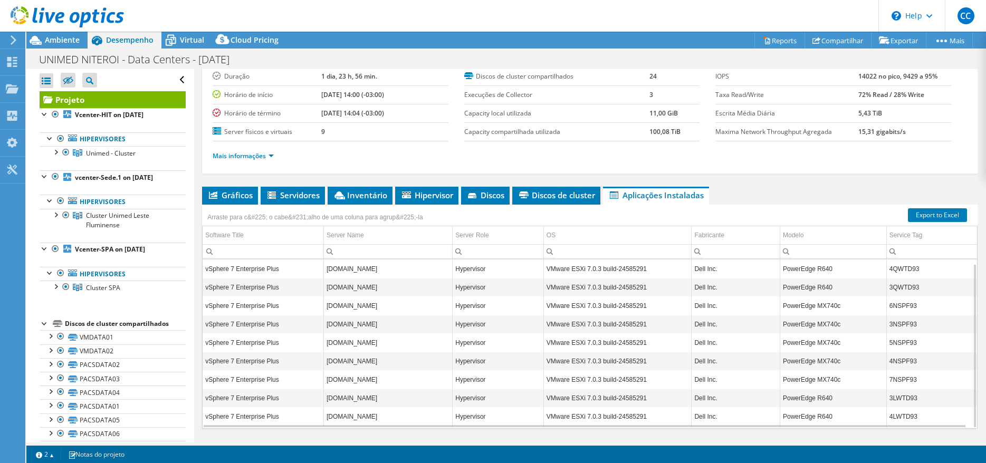
scroll to position [4, 0]
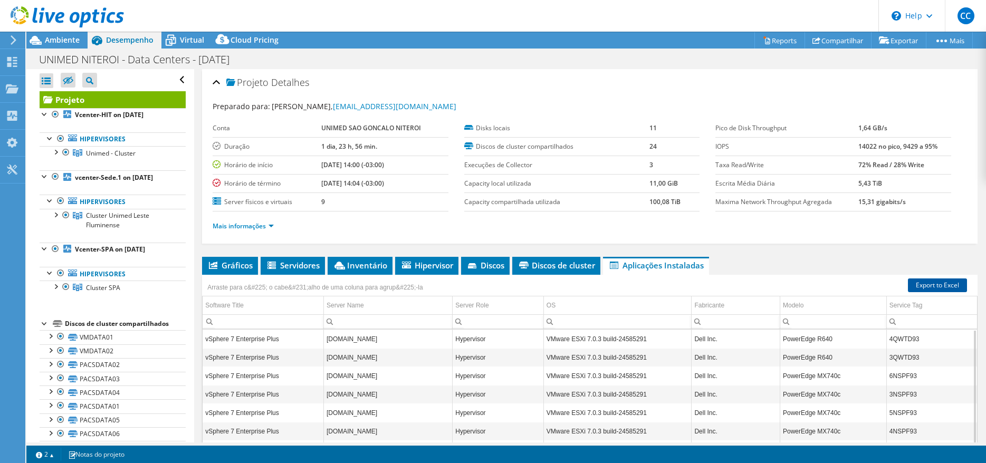
click at [927, 283] on link "Export to Excel" at bounding box center [937, 286] width 59 height 14
